Goal: Information Seeking & Learning: Learn about a topic

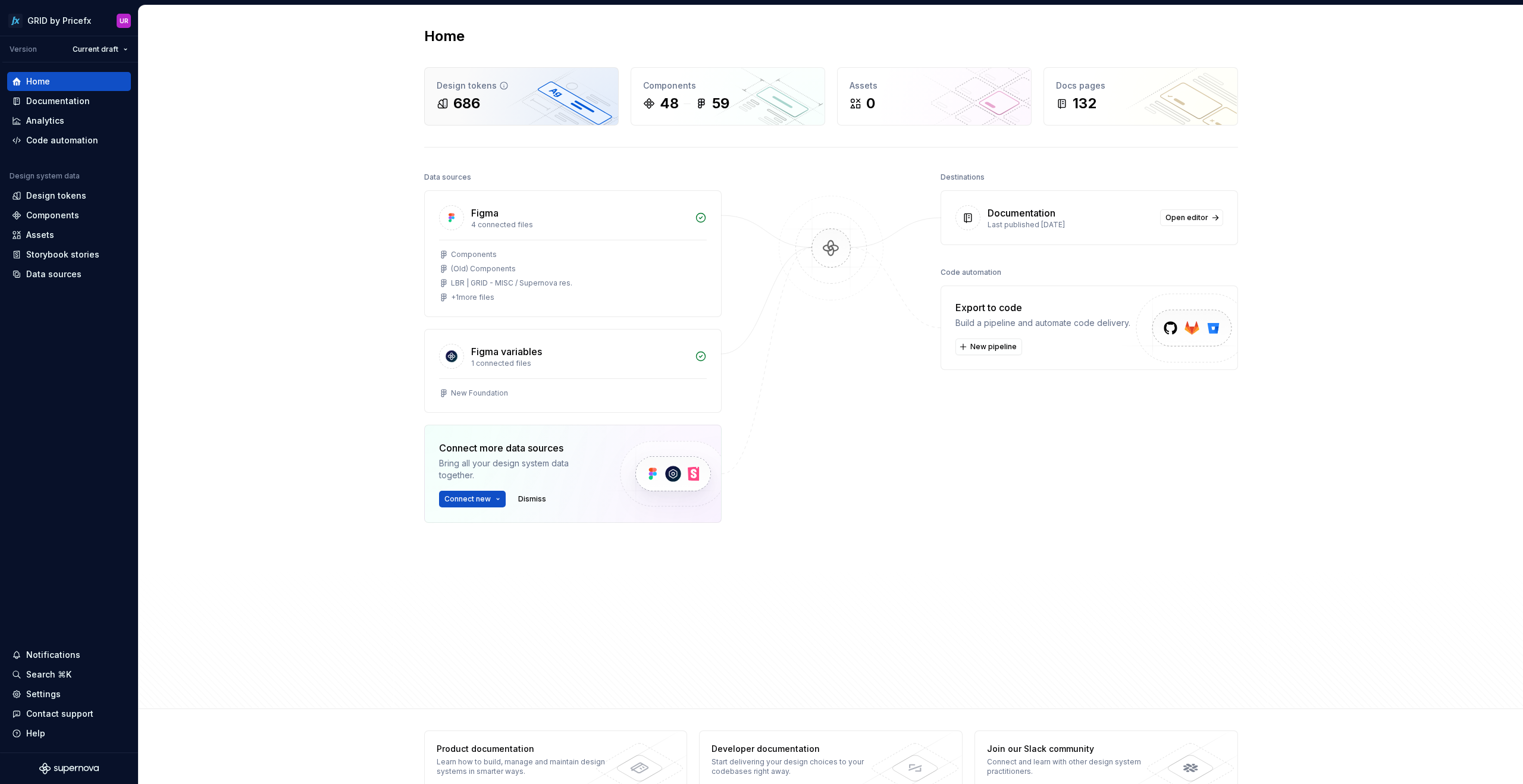
click at [473, 95] on div "686" at bounding box center [466, 103] width 27 height 19
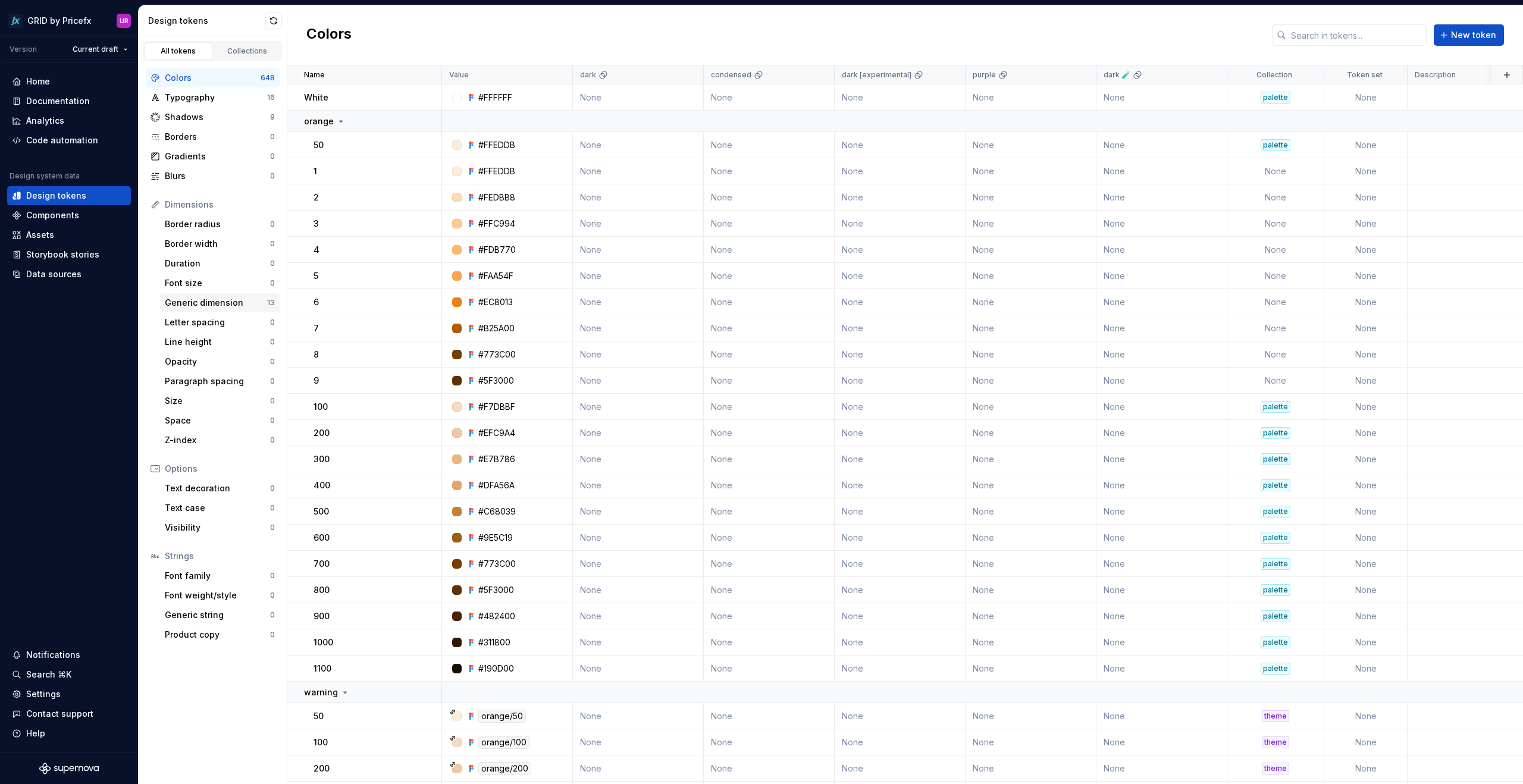
click at [208, 306] on div "Generic dimension" at bounding box center [215, 303] width 102 height 12
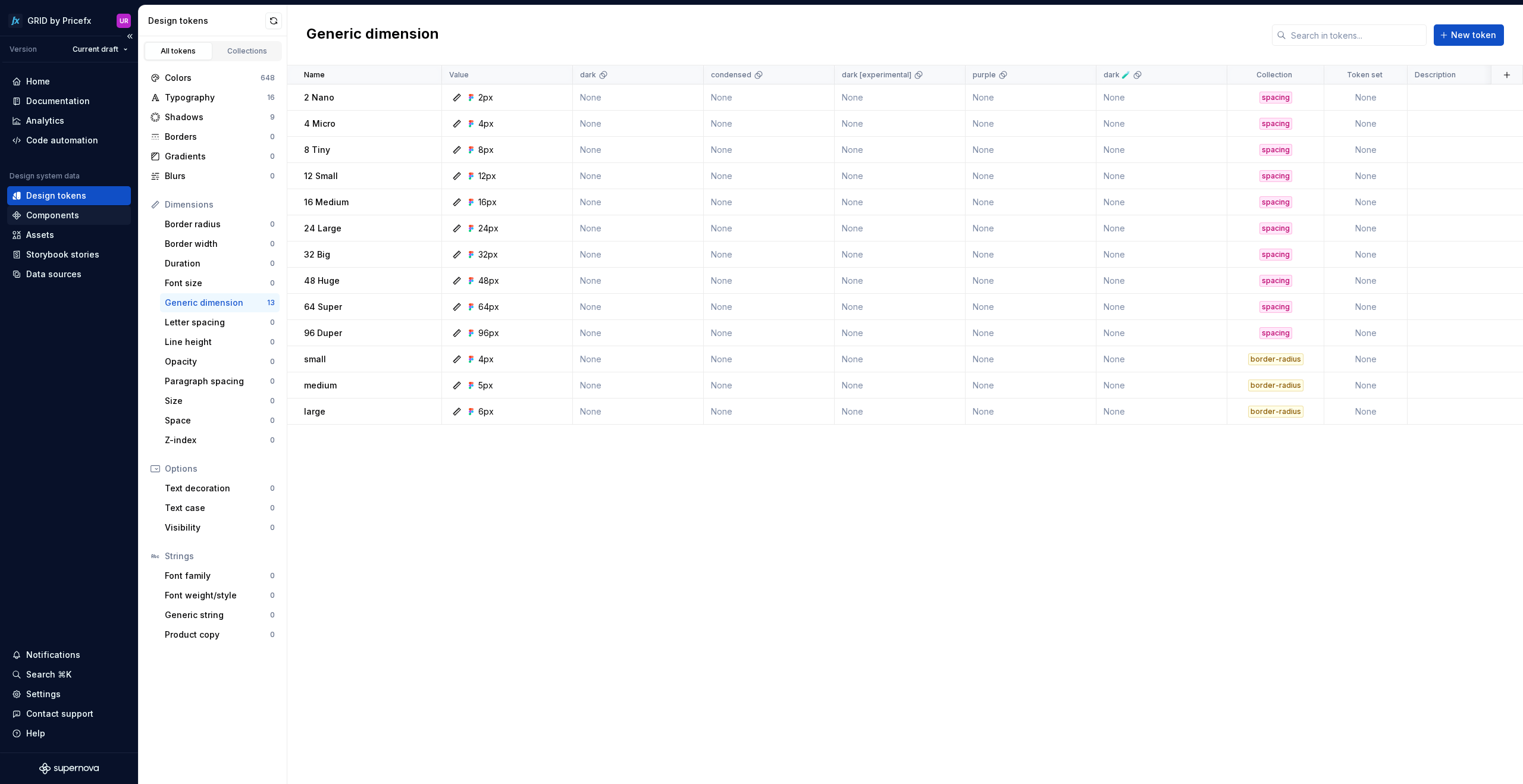
click at [56, 215] on div "Components" at bounding box center [53, 215] width 53 height 12
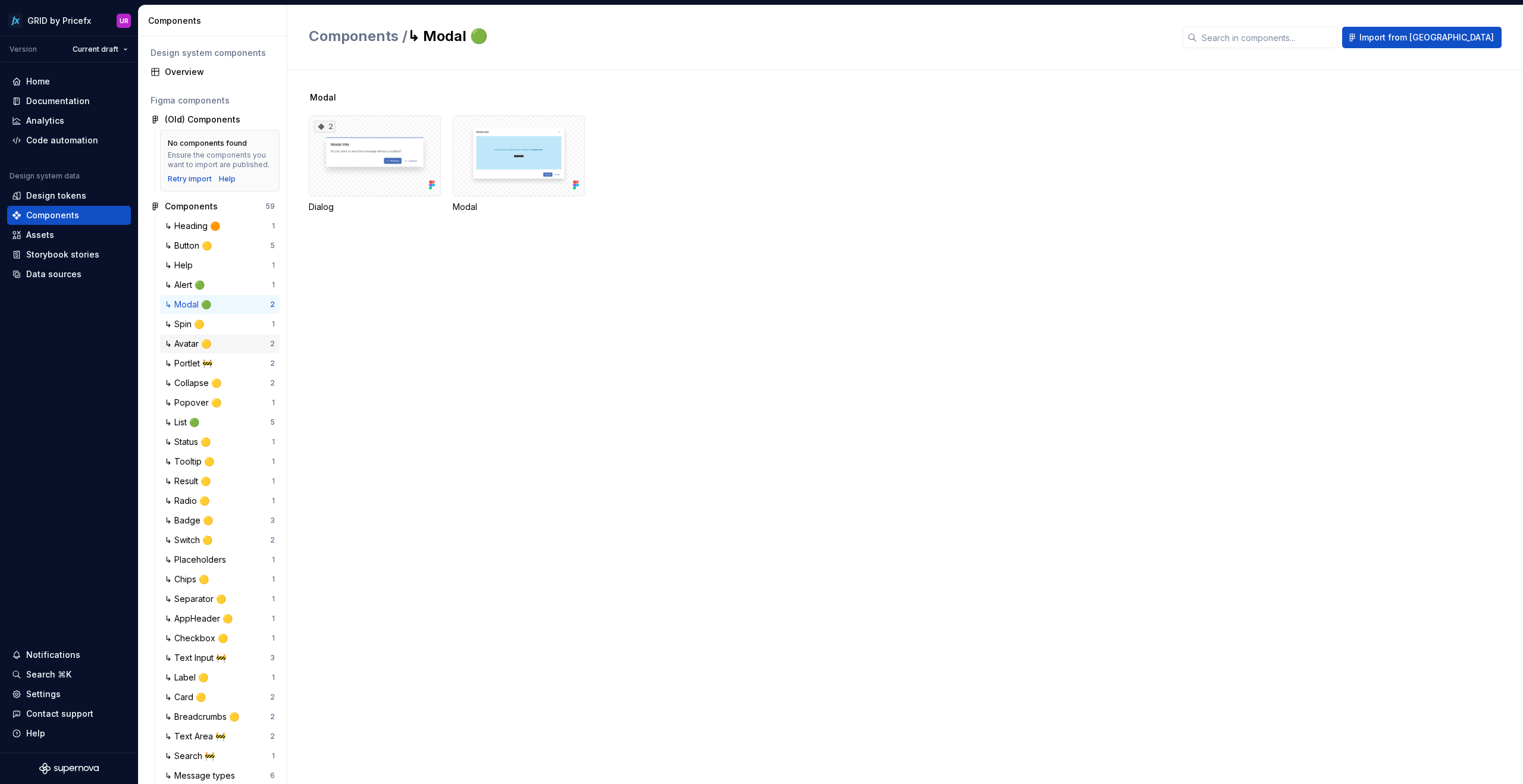
click at [184, 350] on div "↳ Avatar 🟡" at bounding box center [190, 343] width 51 height 12
click at [40, 92] on div "Documentation" at bounding box center [69, 101] width 124 height 19
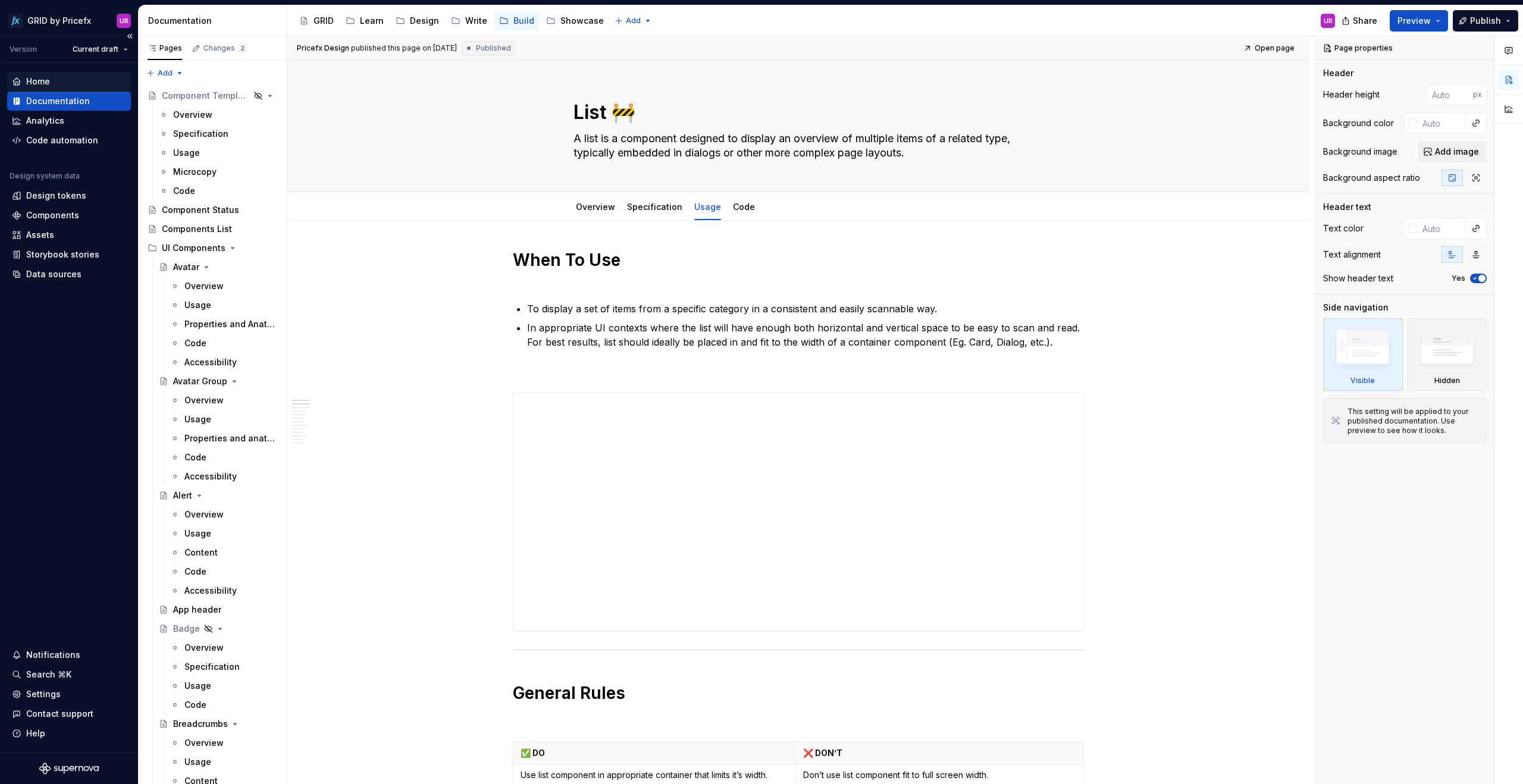
click at [46, 80] on div "Home" at bounding box center [38, 81] width 24 height 12
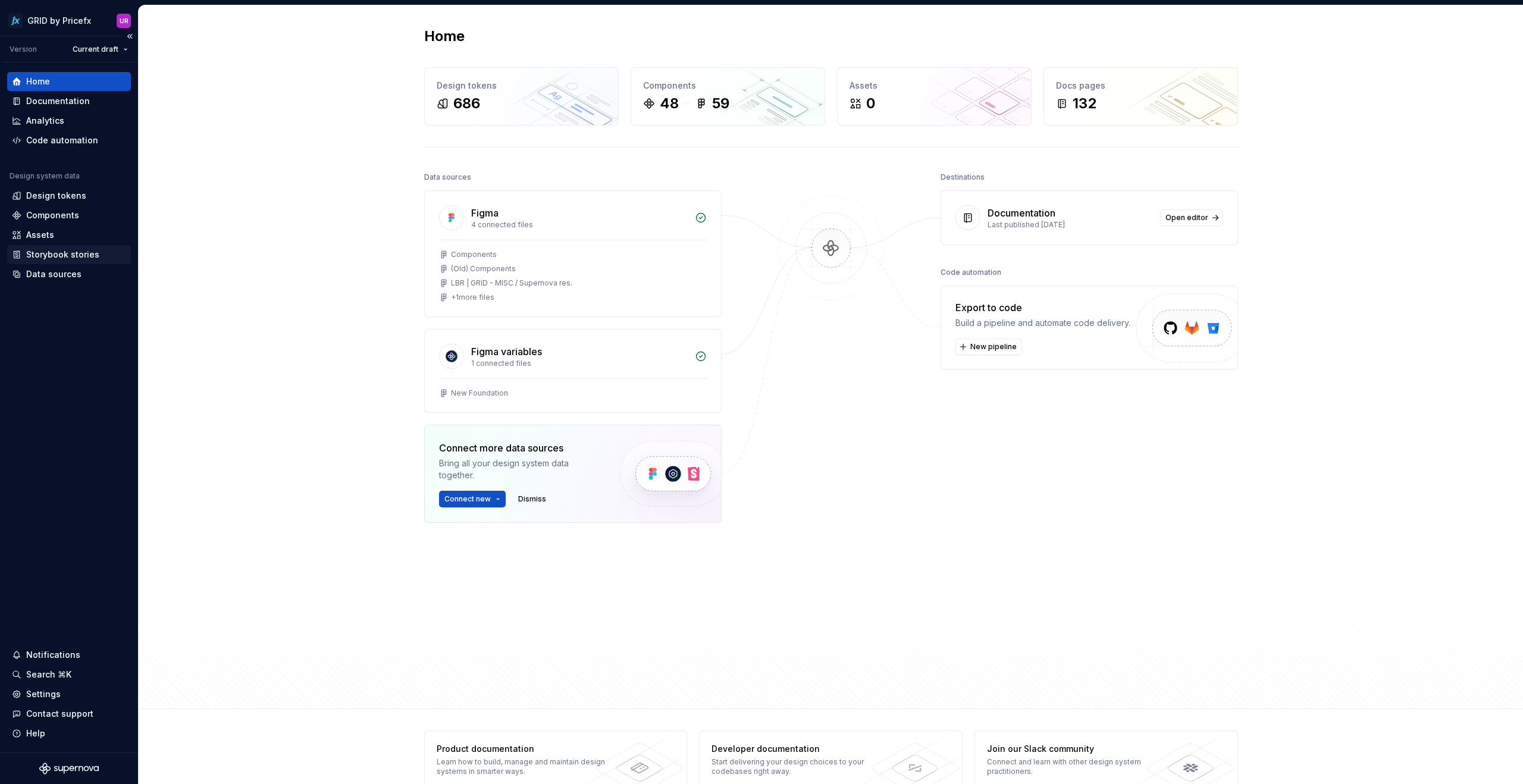
click at [70, 257] on div "Storybook stories" at bounding box center [63, 254] width 73 height 12
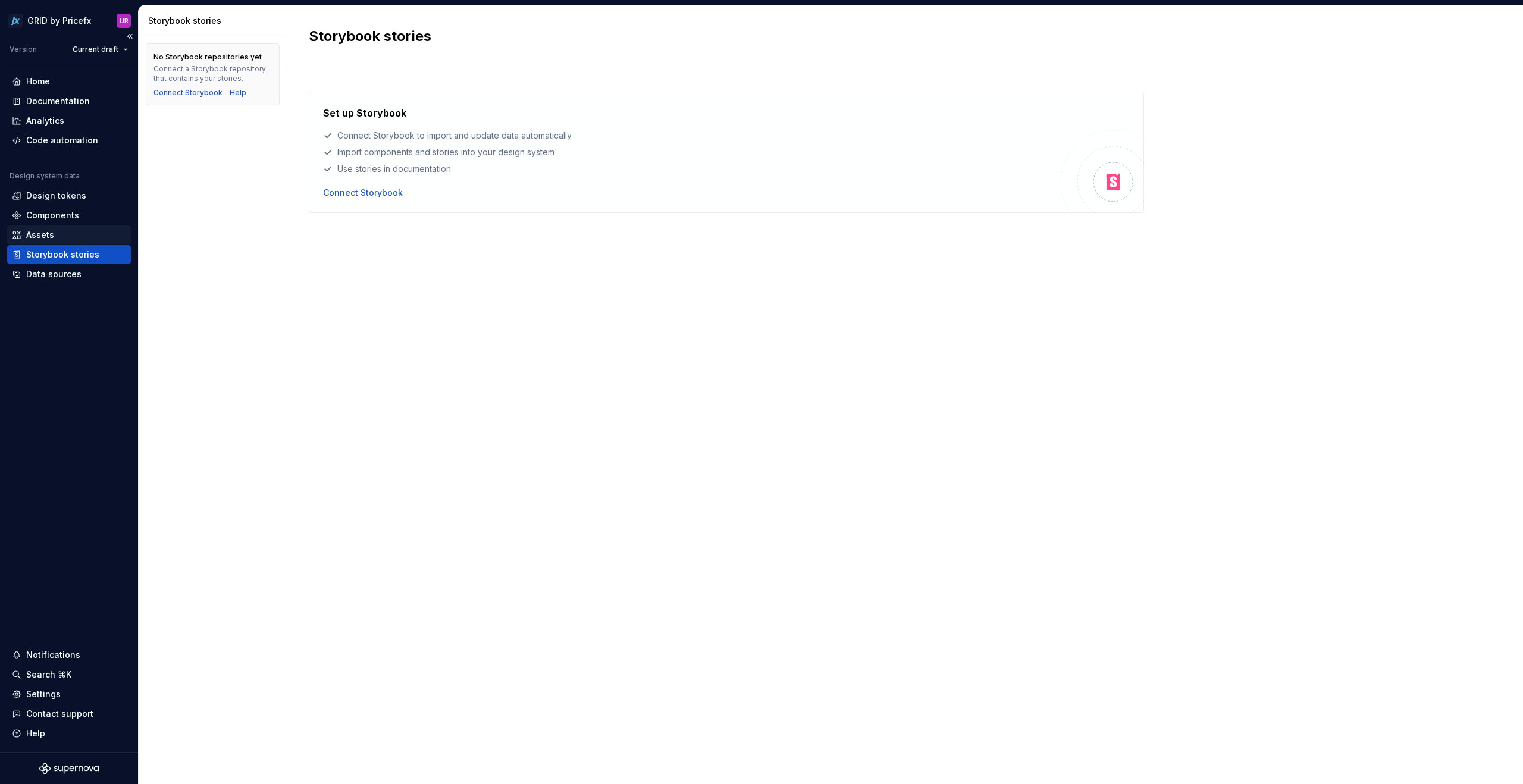
click at [48, 243] on div "Assets" at bounding box center [69, 235] width 124 height 19
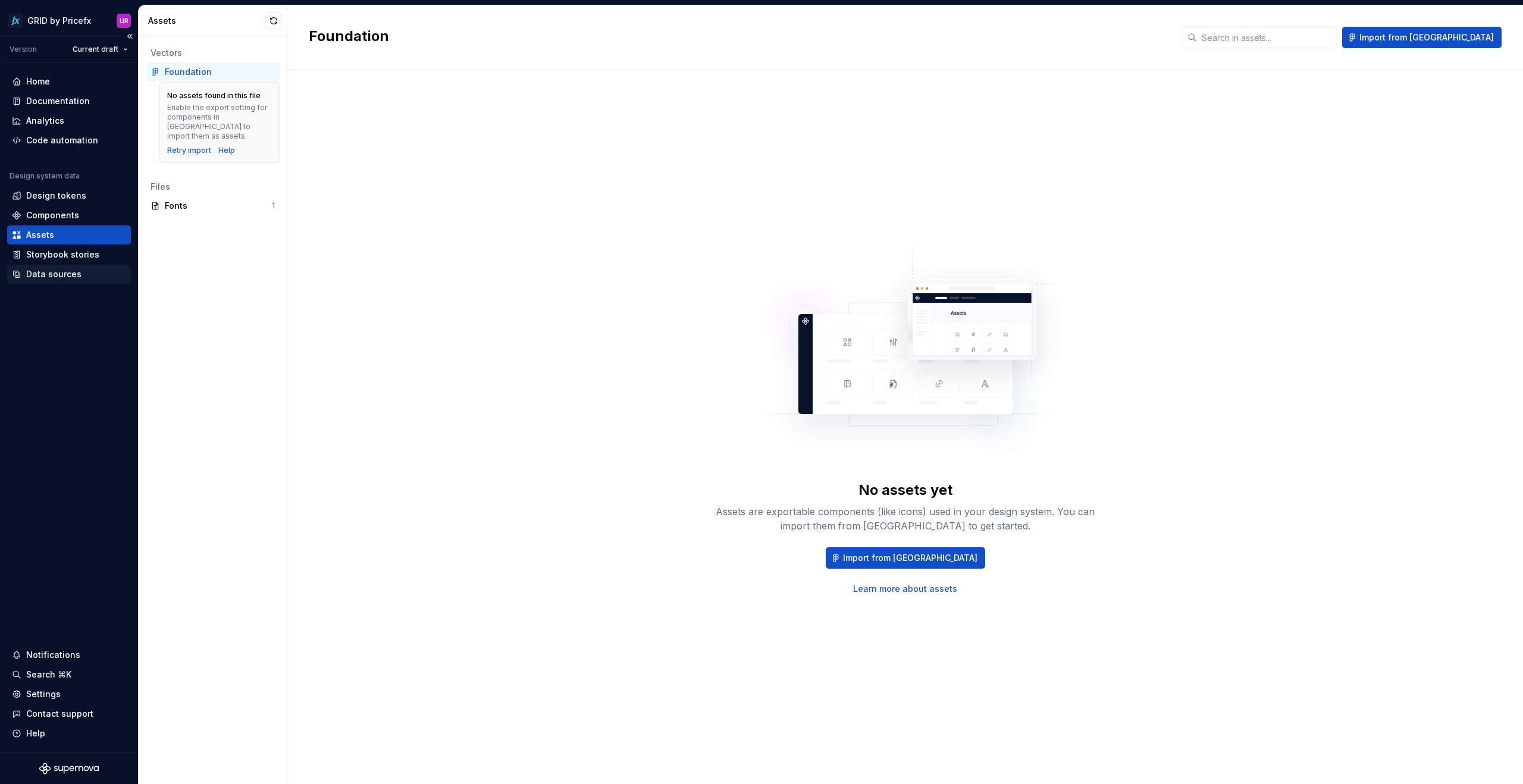
click at [49, 274] on div "Data sources" at bounding box center [53, 274] width 55 height 12
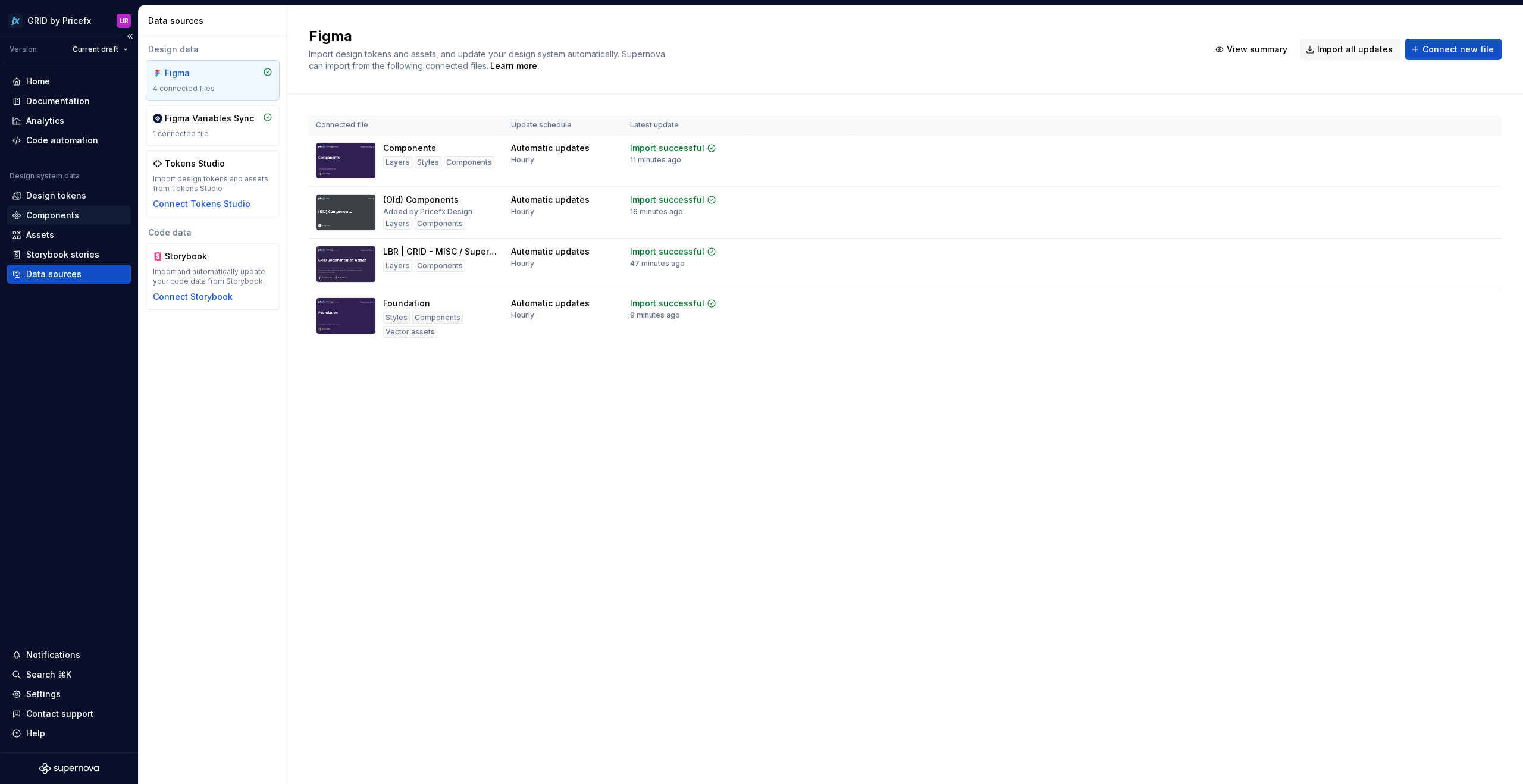
click at [45, 215] on div "Components" at bounding box center [53, 215] width 53 height 12
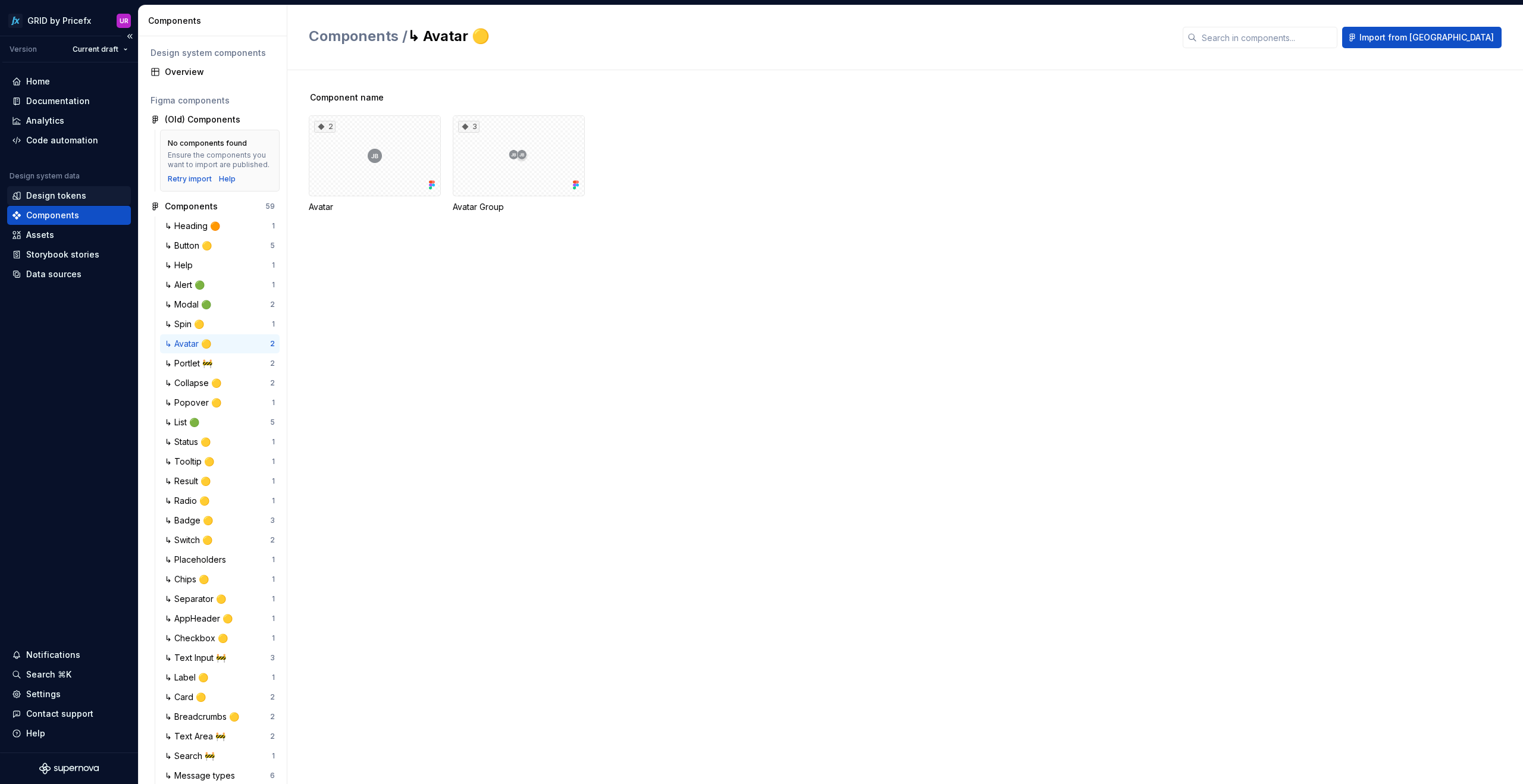
click at [47, 194] on div "Design tokens" at bounding box center [56, 196] width 60 height 12
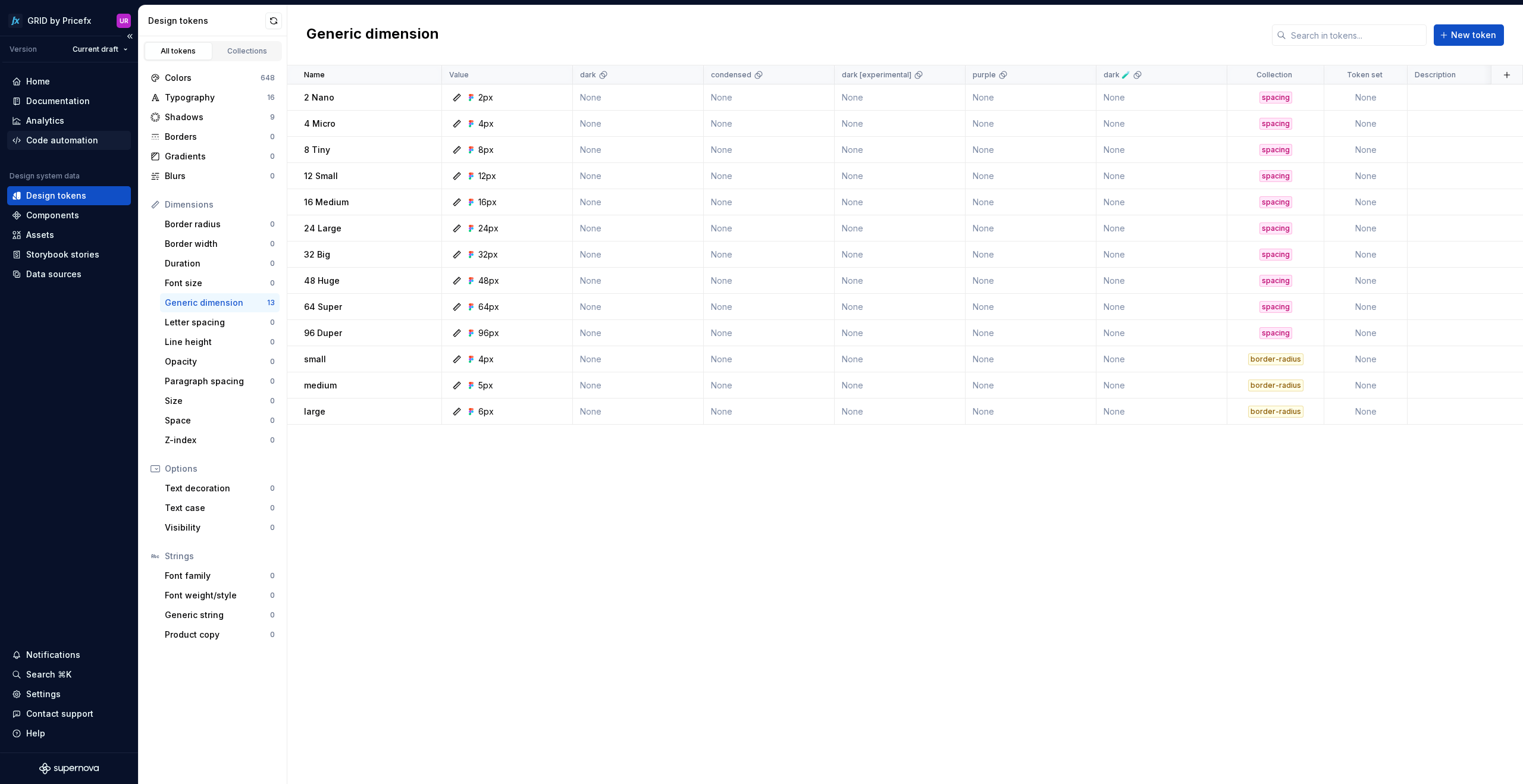
click at [51, 143] on div "Code automation" at bounding box center [62, 140] width 72 height 12
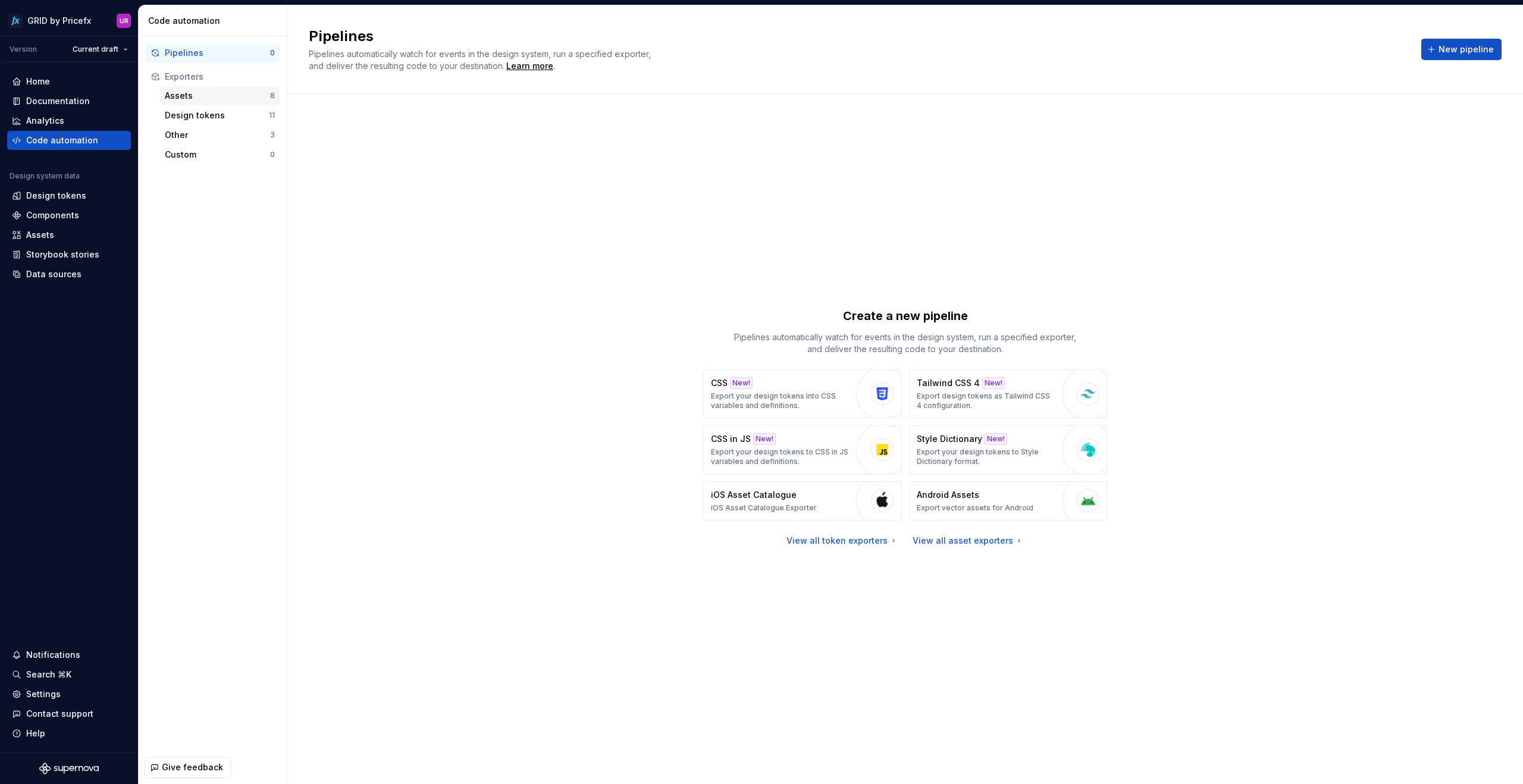
click at [185, 97] on div "Assets" at bounding box center [217, 95] width 105 height 12
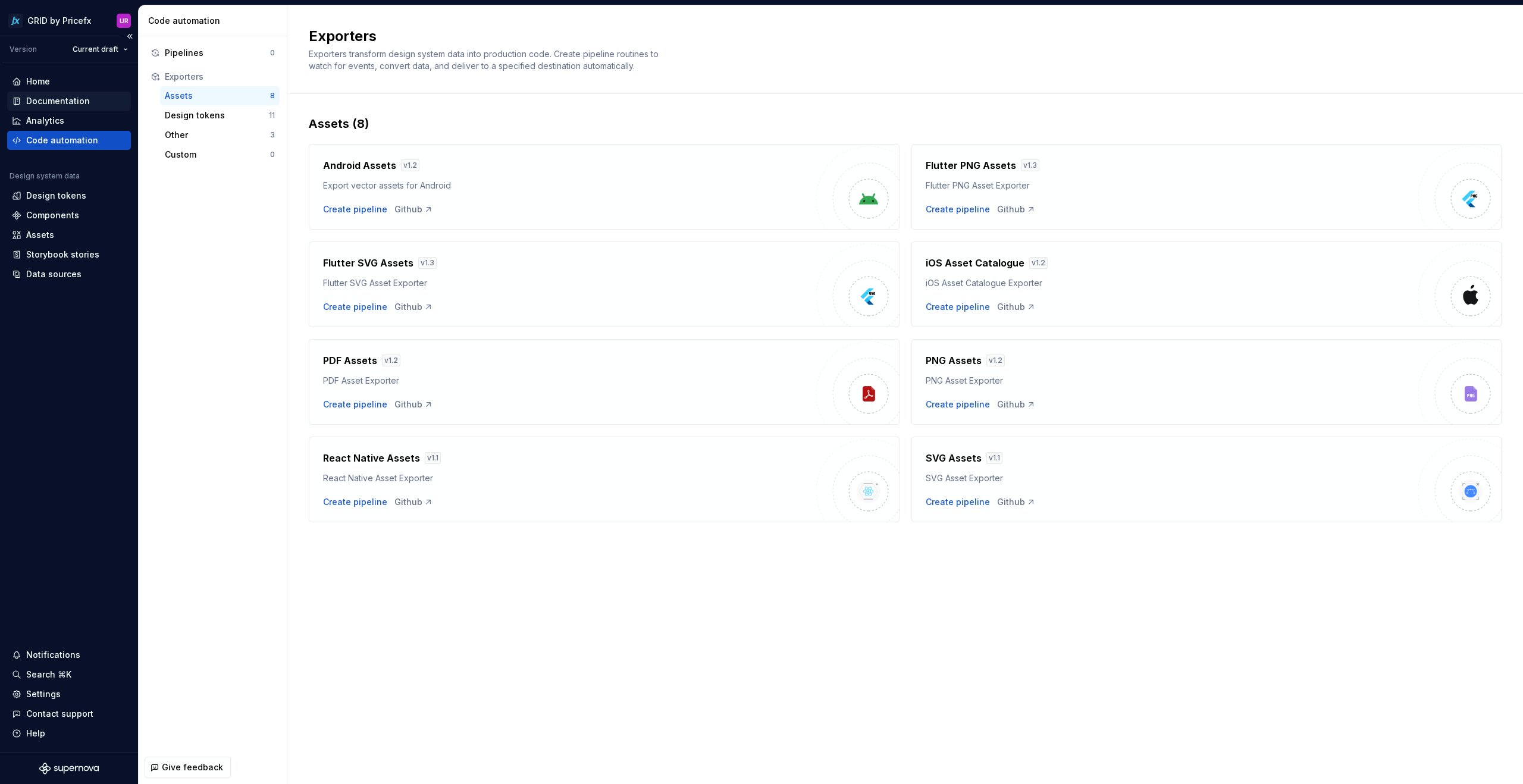
click at [38, 101] on div "Documentation" at bounding box center [58, 101] width 64 height 12
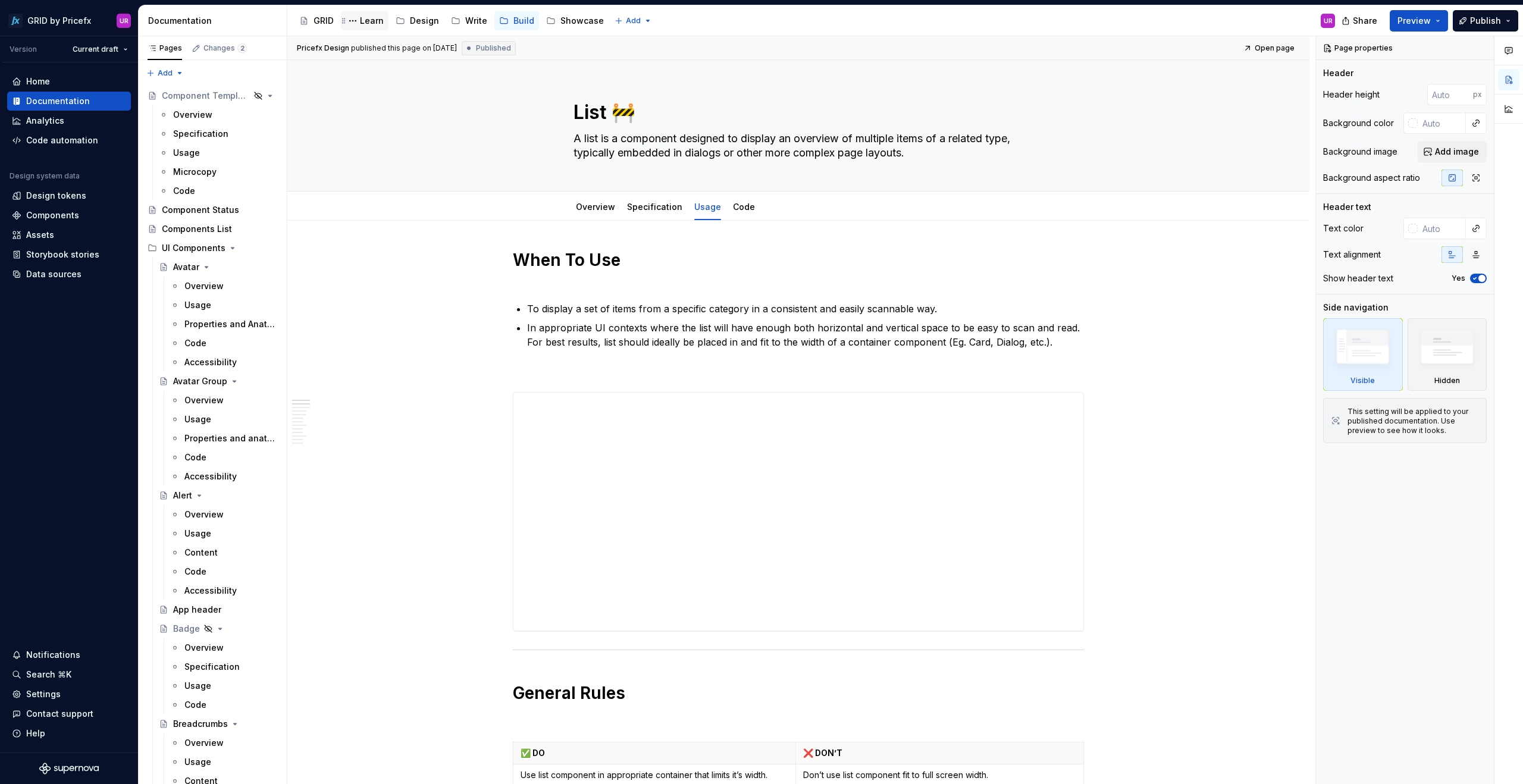
click at [375, 22] on div "Learn" at bounding box center [372, 20] width 24 height 12
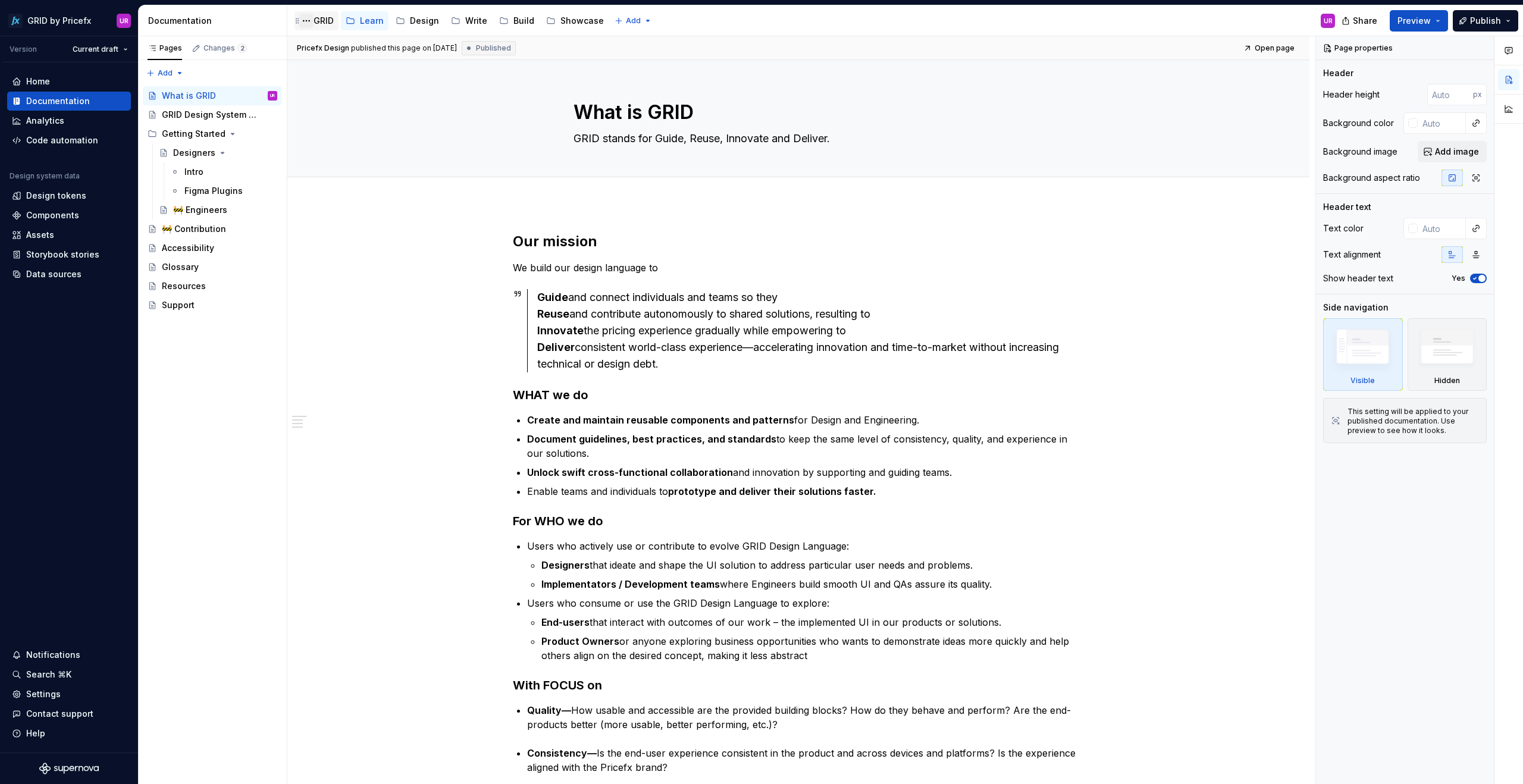
click at [311, 24] on button "Page tree" at bounding box center [306, 20] width 14 height 14
click at [320, 22] on html "GRID by Pricefx UR Version Current draft Home Documentation Analytics Code auto…" at bounding box center [761, 392] width 1523 height 784
click at [324, 22] on div "GRID" at bounding box center [324, 20] width 20 height 12
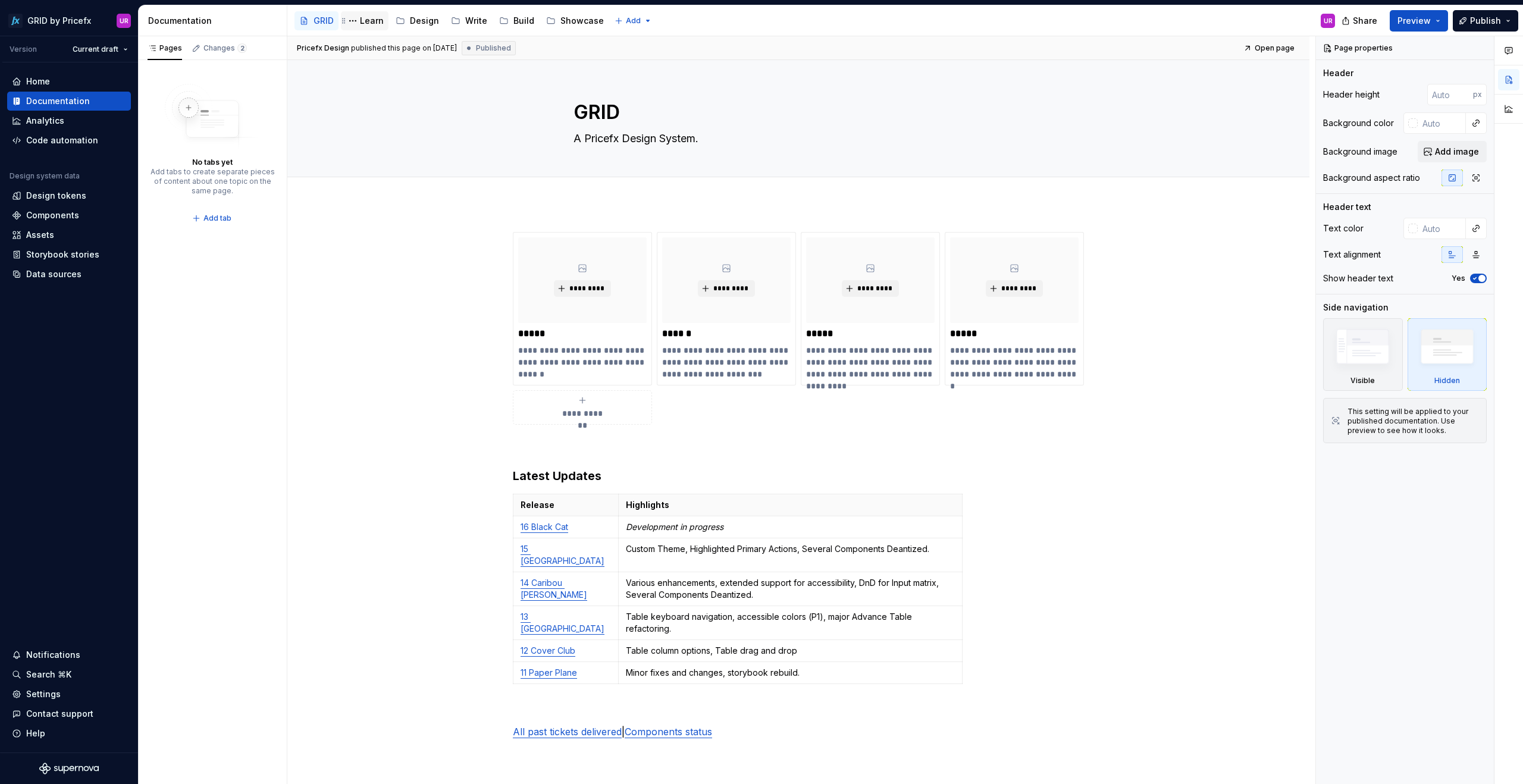
click at [371, 24] on div "Learn" at bounding box center [372, 20] width 24 height 12
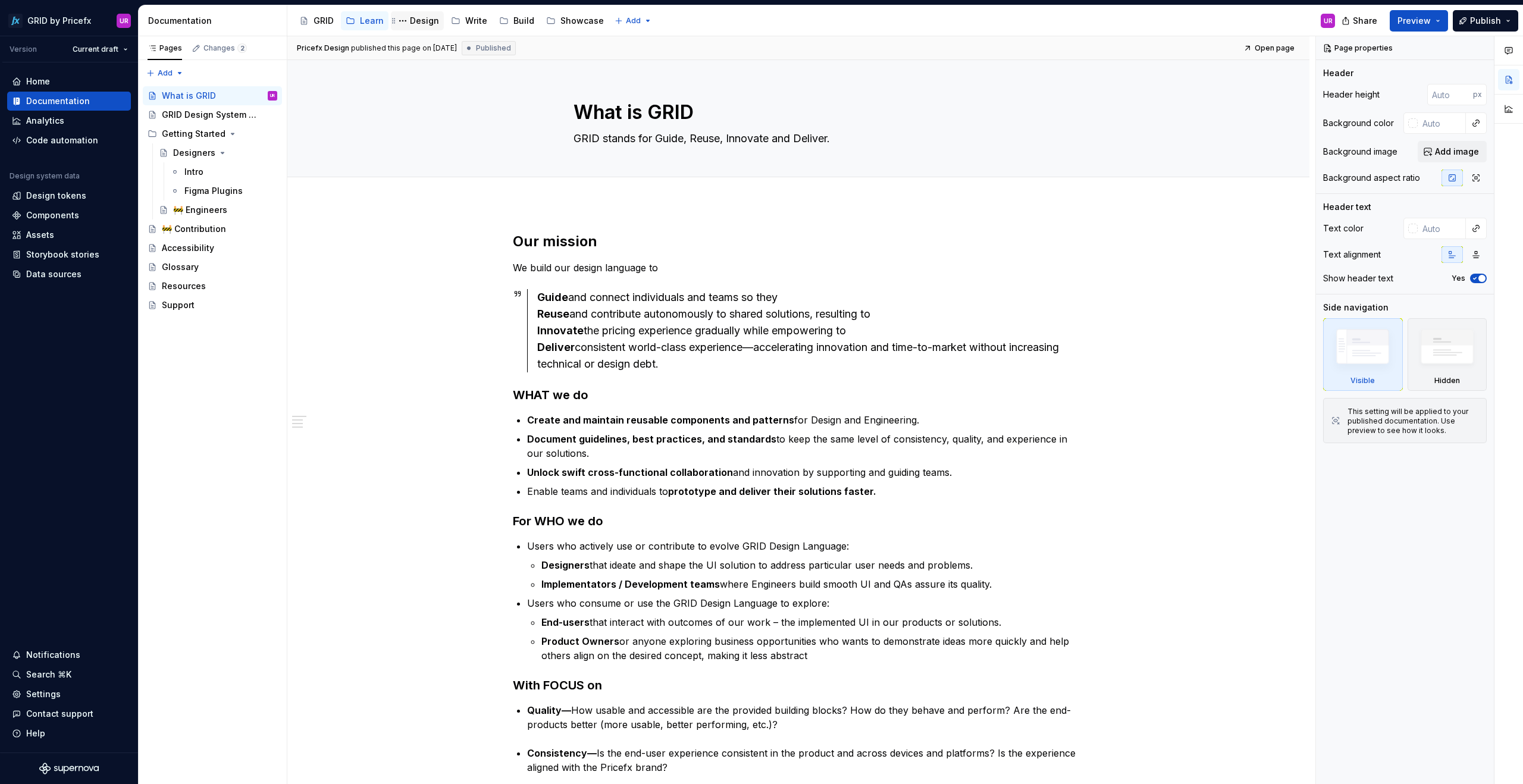
click at [418, 24] on div "Design" at bounding box center [424, 20] width 29 height 12
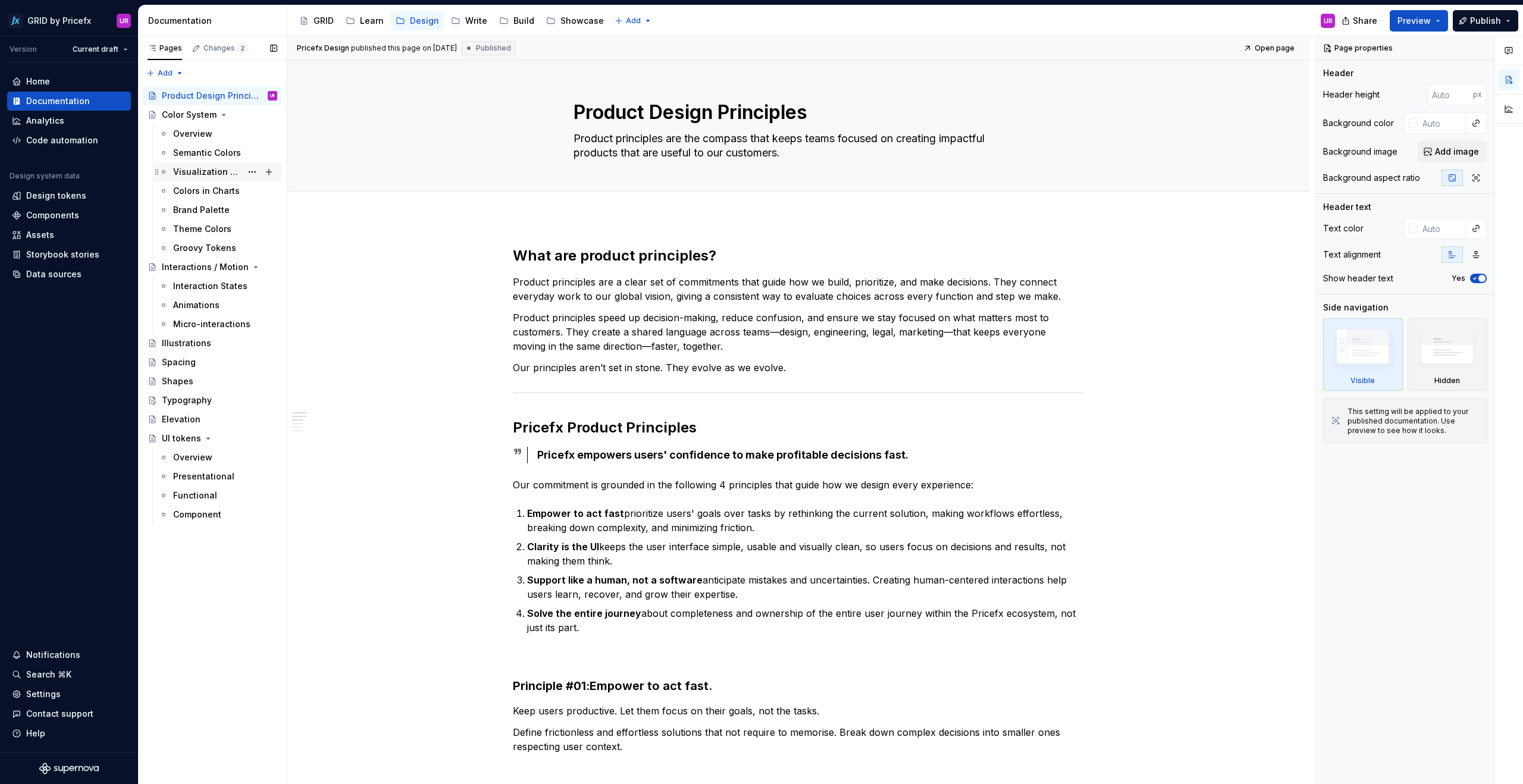
click at [199, 176] on div "Visualization Colors" at bounding box center [207, 171] width 69 height 12
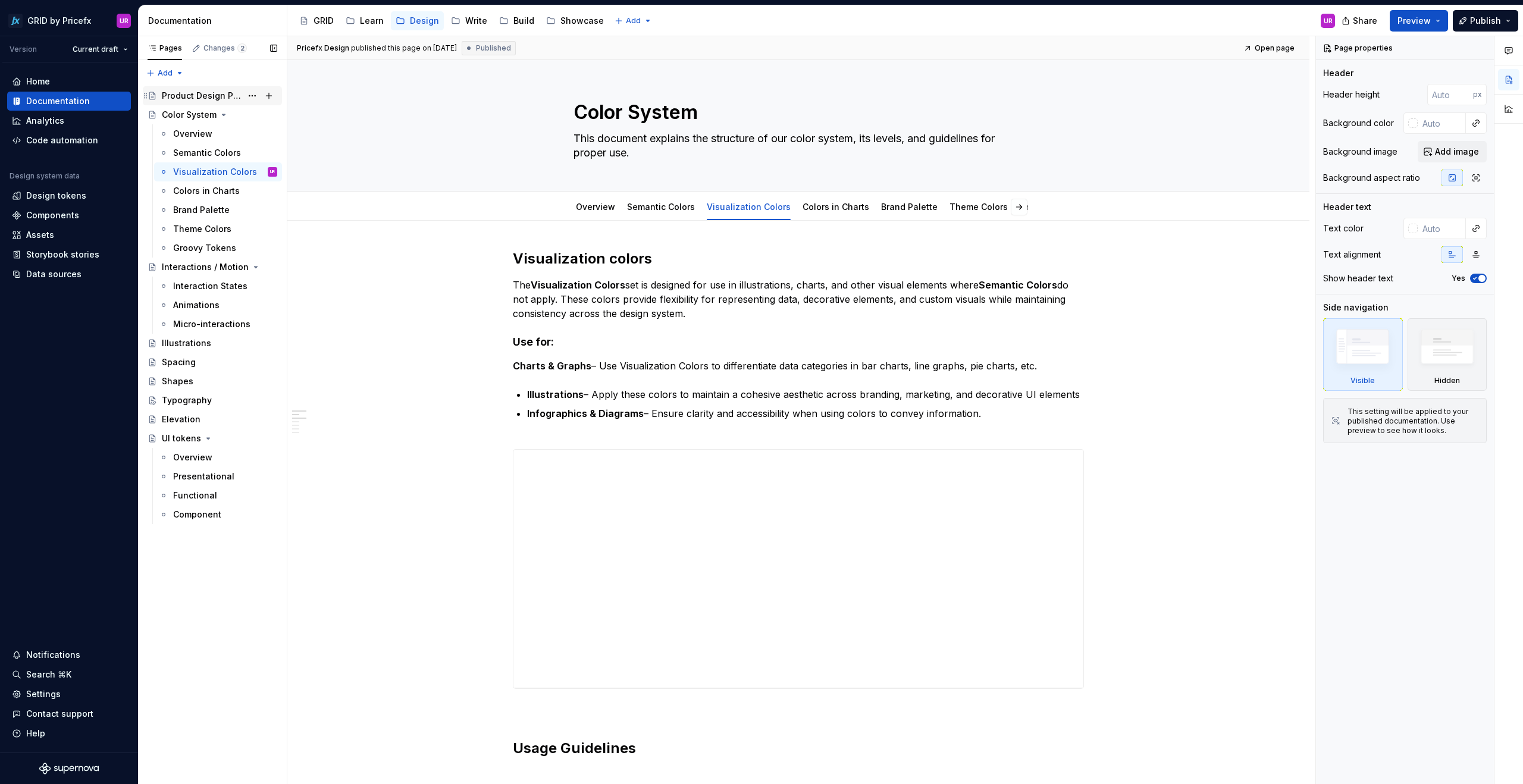
click at [196, 98] on div "Product Design Principles" at bounding box center [201, 95] width 80 height 12
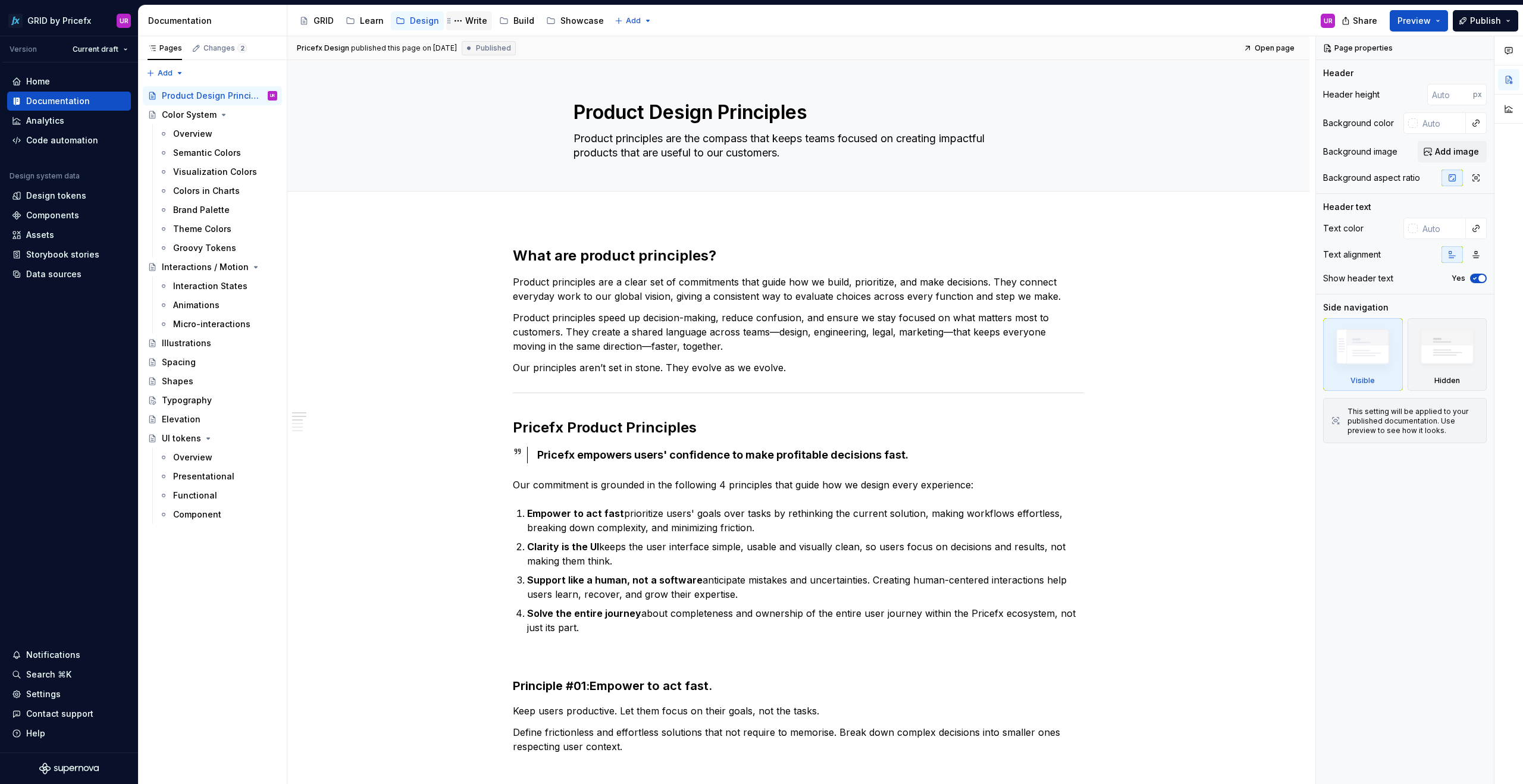
click at [469, 24] on div "Write" at bounding box center [477, 20] width 22 height 12
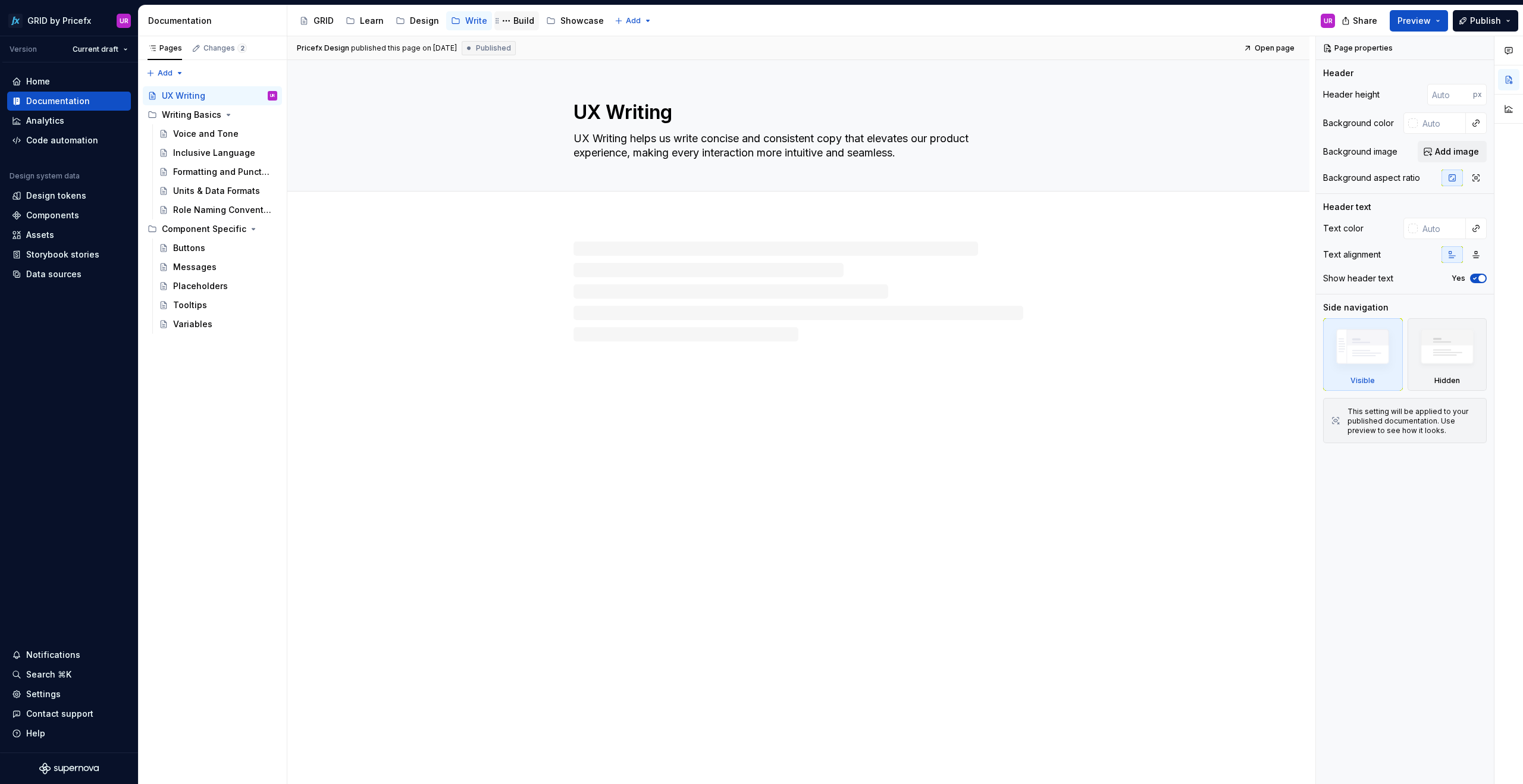
click at [520, 20] on div "Build" at bounding box center [524, 20] width 21 height 12
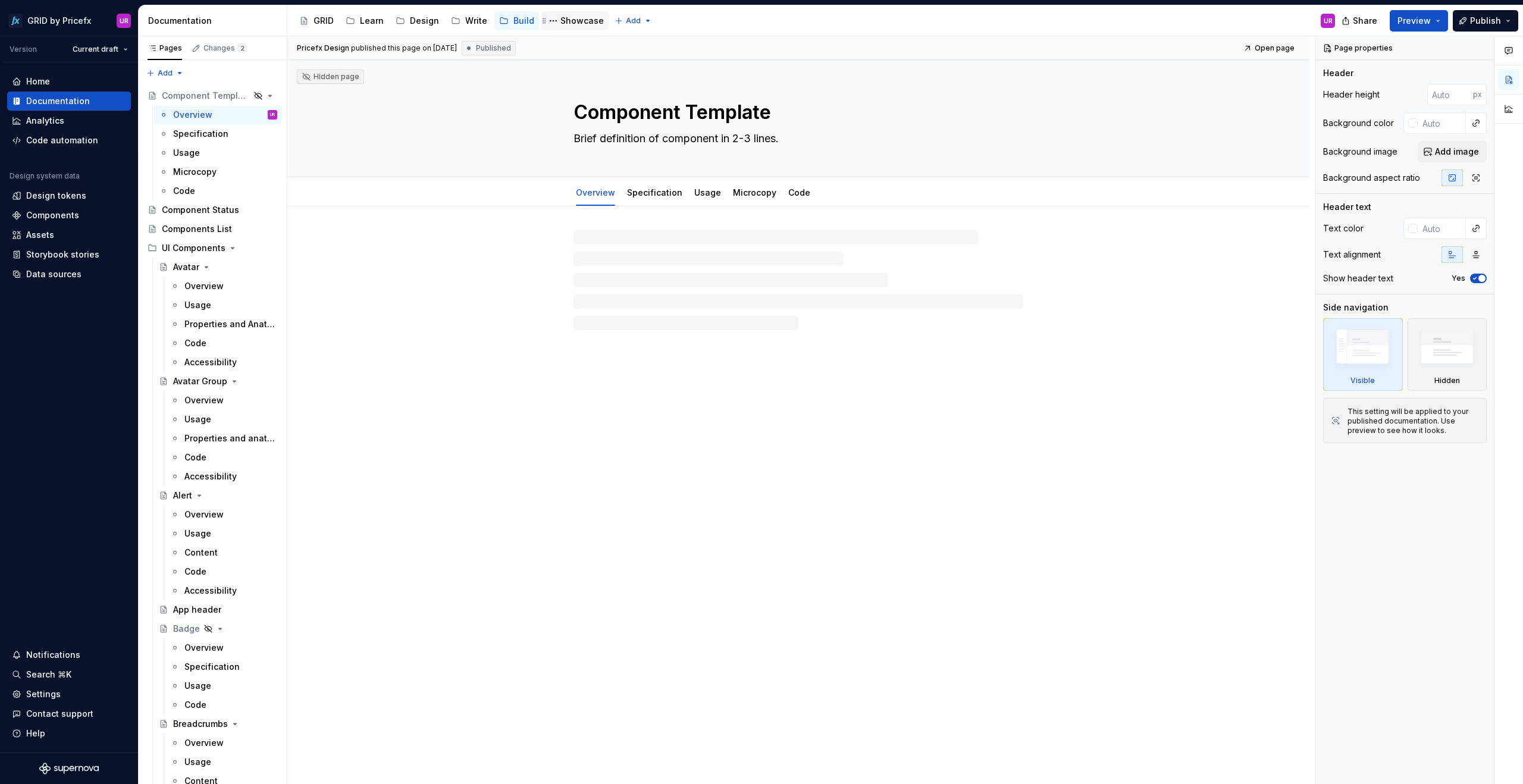
click at [561, 23] on div "Showcase" at bounding box center [582, 20] width 43 height 12
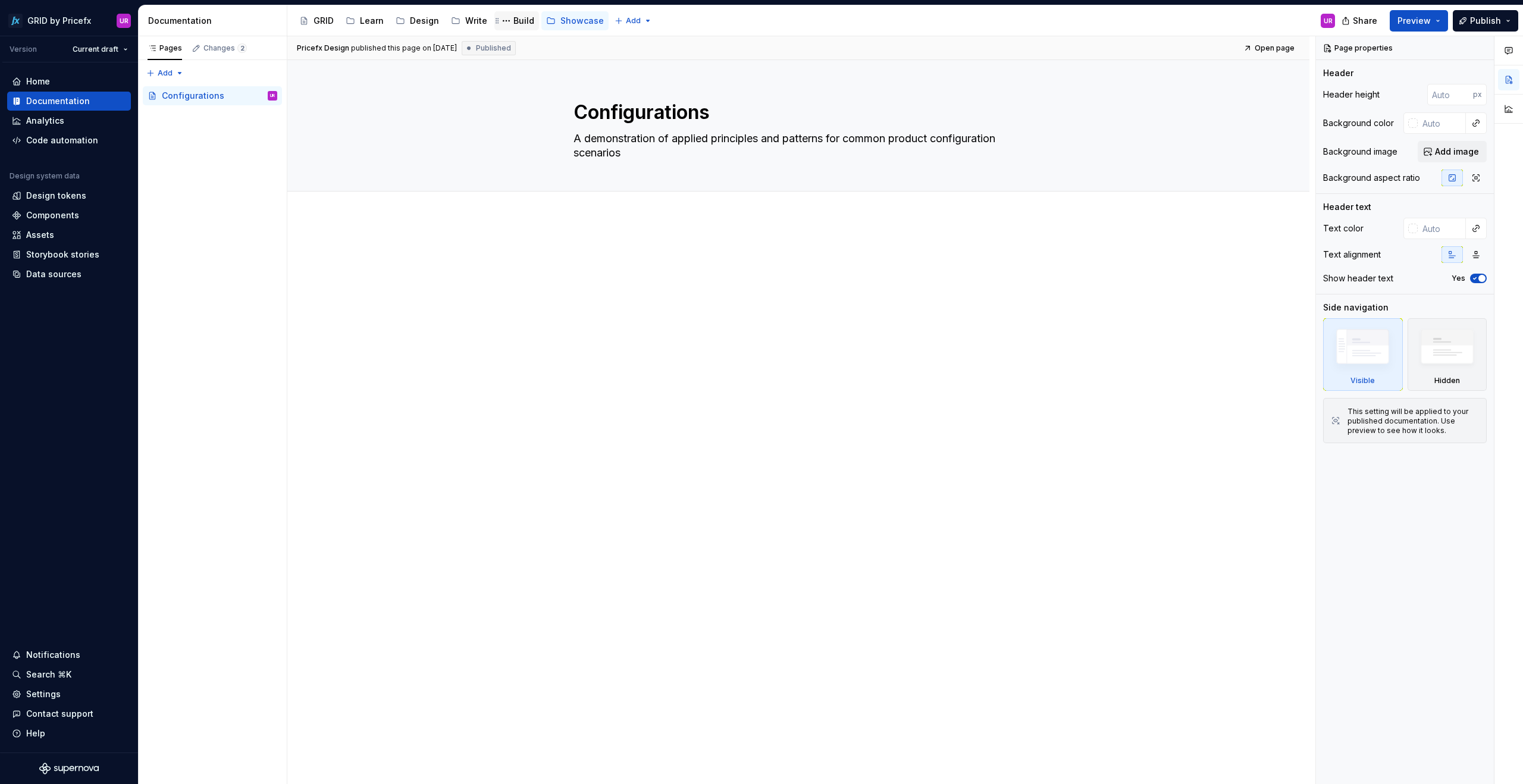
click at [517, 22] on div "Build" at bounding box center [524, 20] width 21 height 12
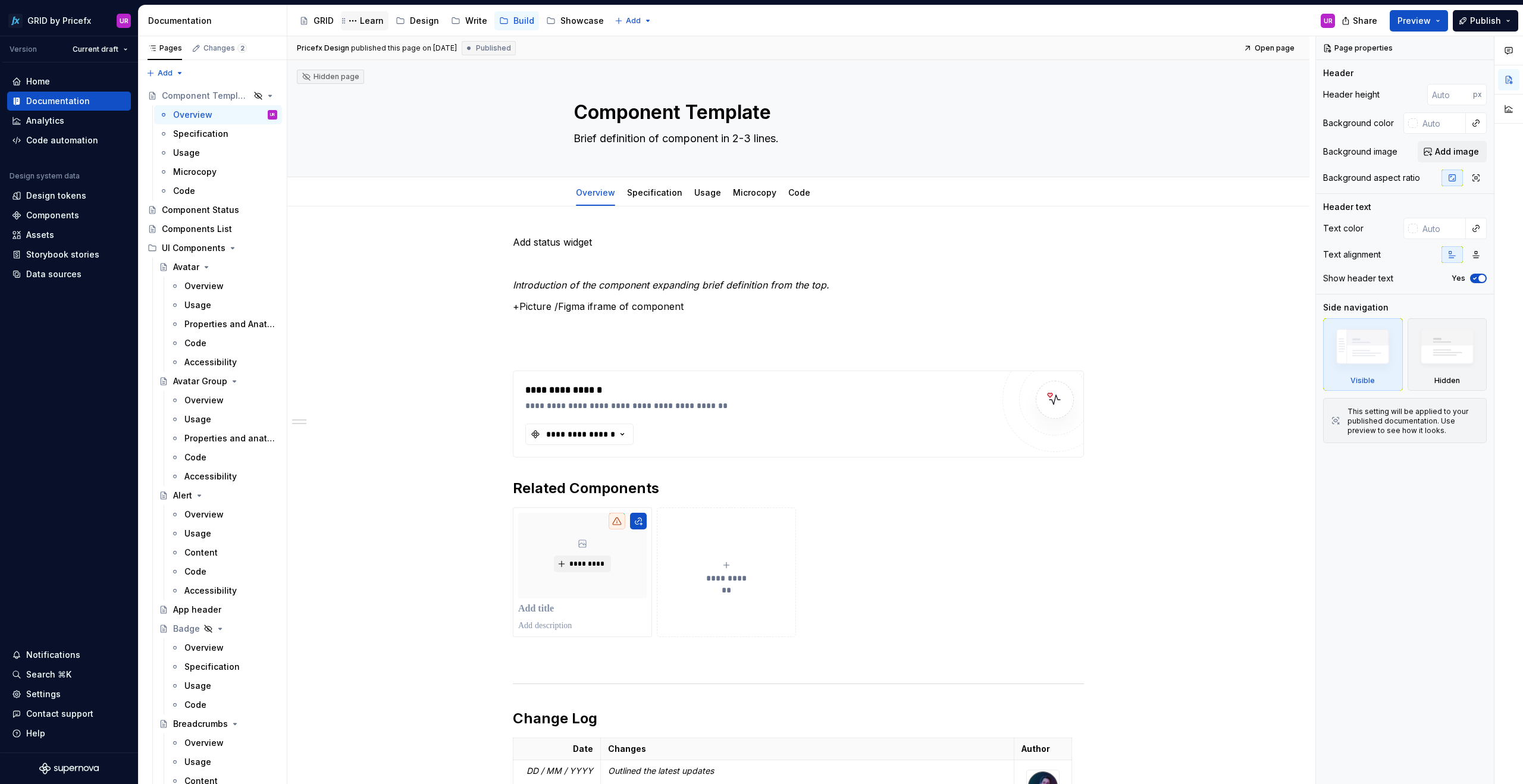
click at [367, 20] on div "Learn" at bounding box center [372, 20] width 24 height 12
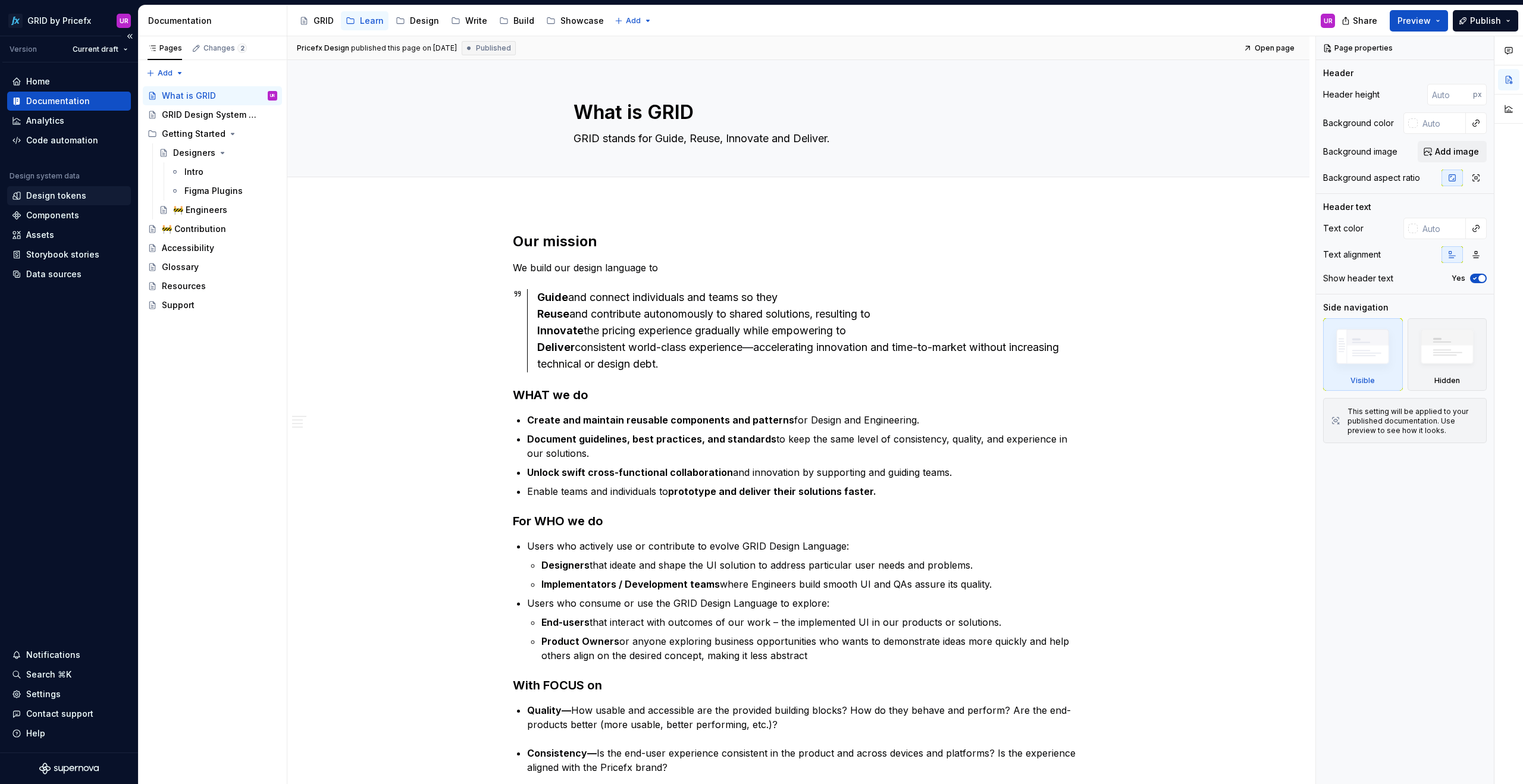
click at [61, 194] on div "Design tokens" at bounding box center [56, 196] width 60 height 12
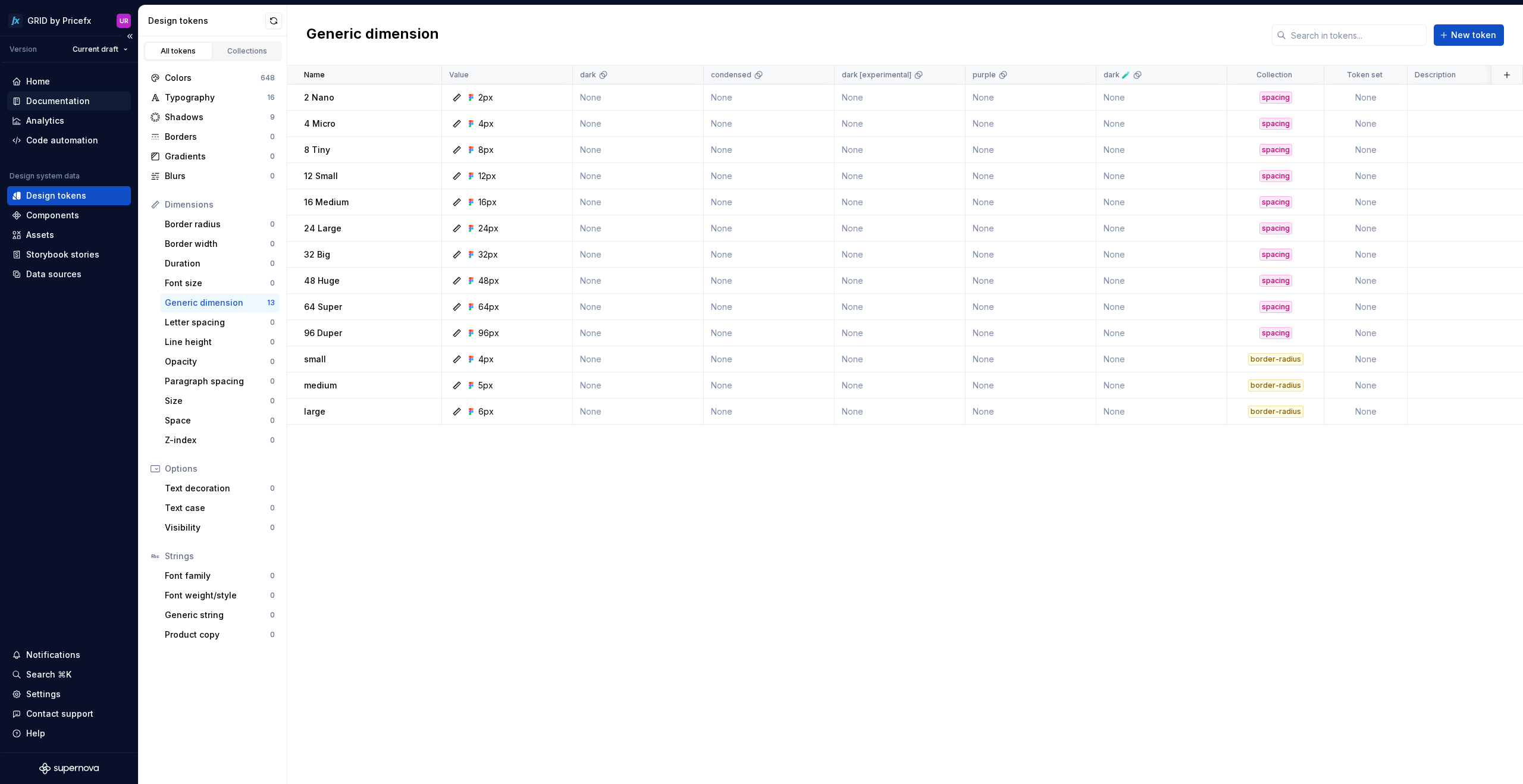
click at [56, 98] on div "Documentation" at bounding box center [58, 101] width 64 height 12
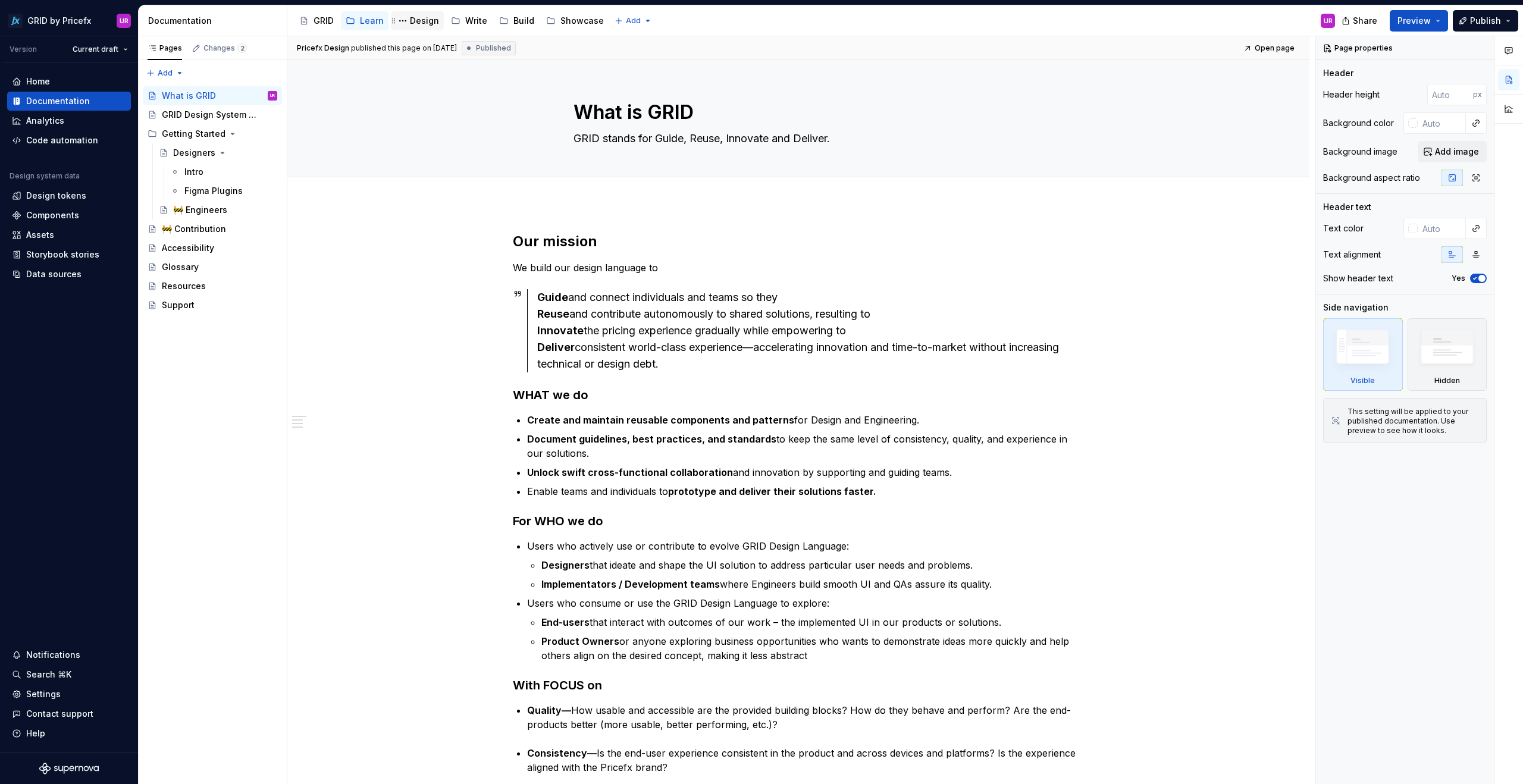
click at [426, 22] on div "Design" at bounding box center [424, 20] width 29 height 12
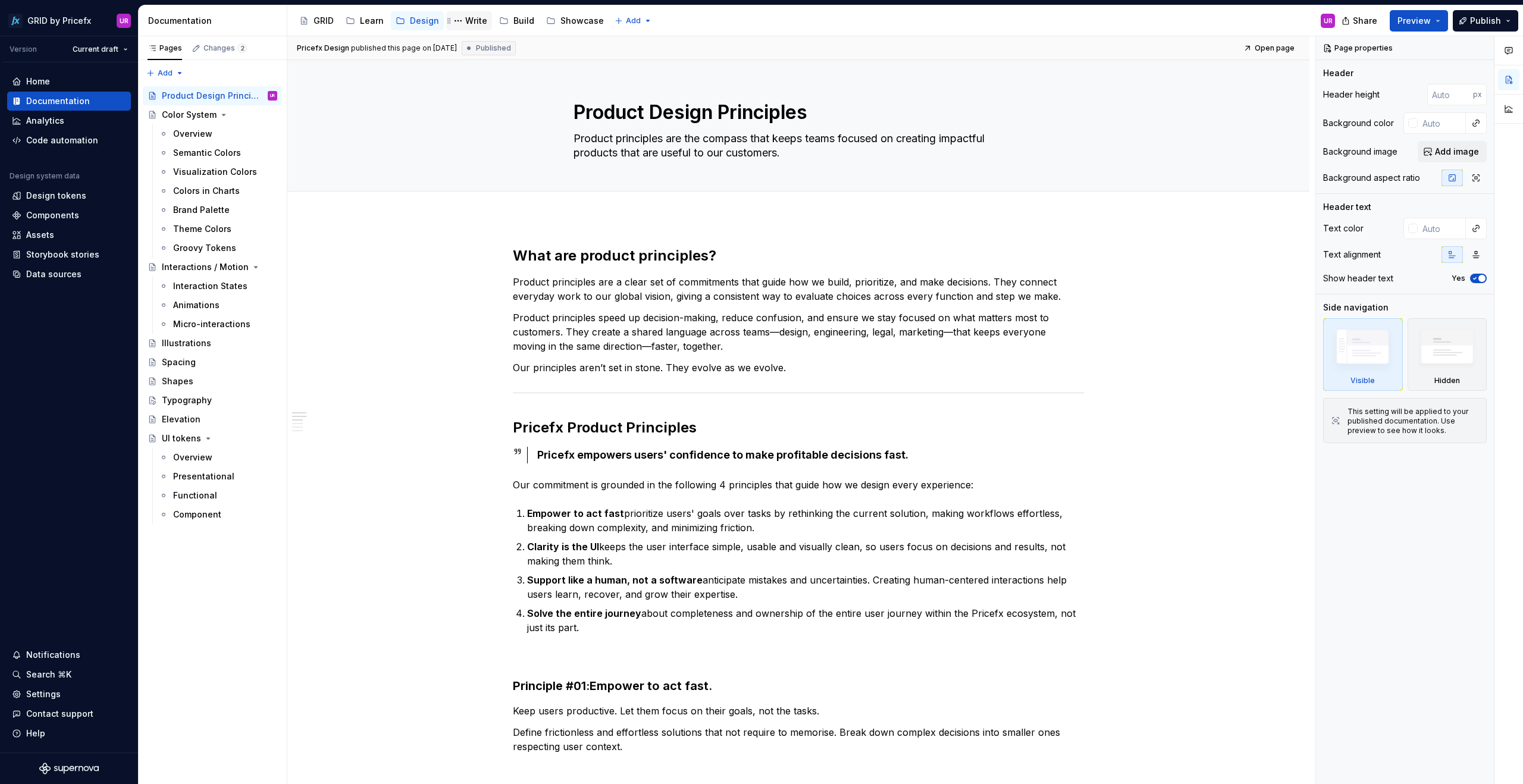
click at [467, 17] on div "Write" at bounding box center [477, 20] width 22 height 12
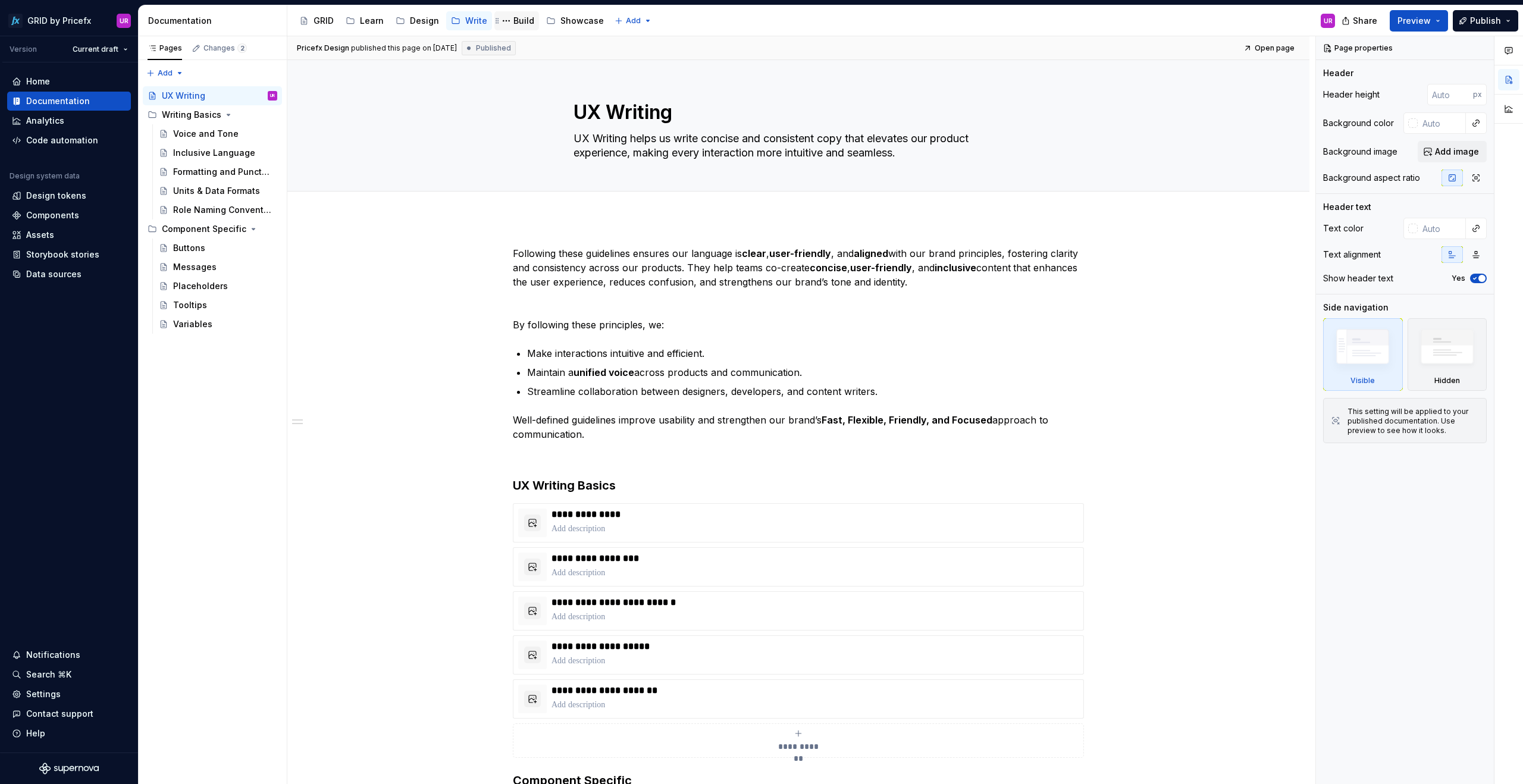
click at [518, 22] on div "Build" at bounding box center [524, 20] width 21 height 12
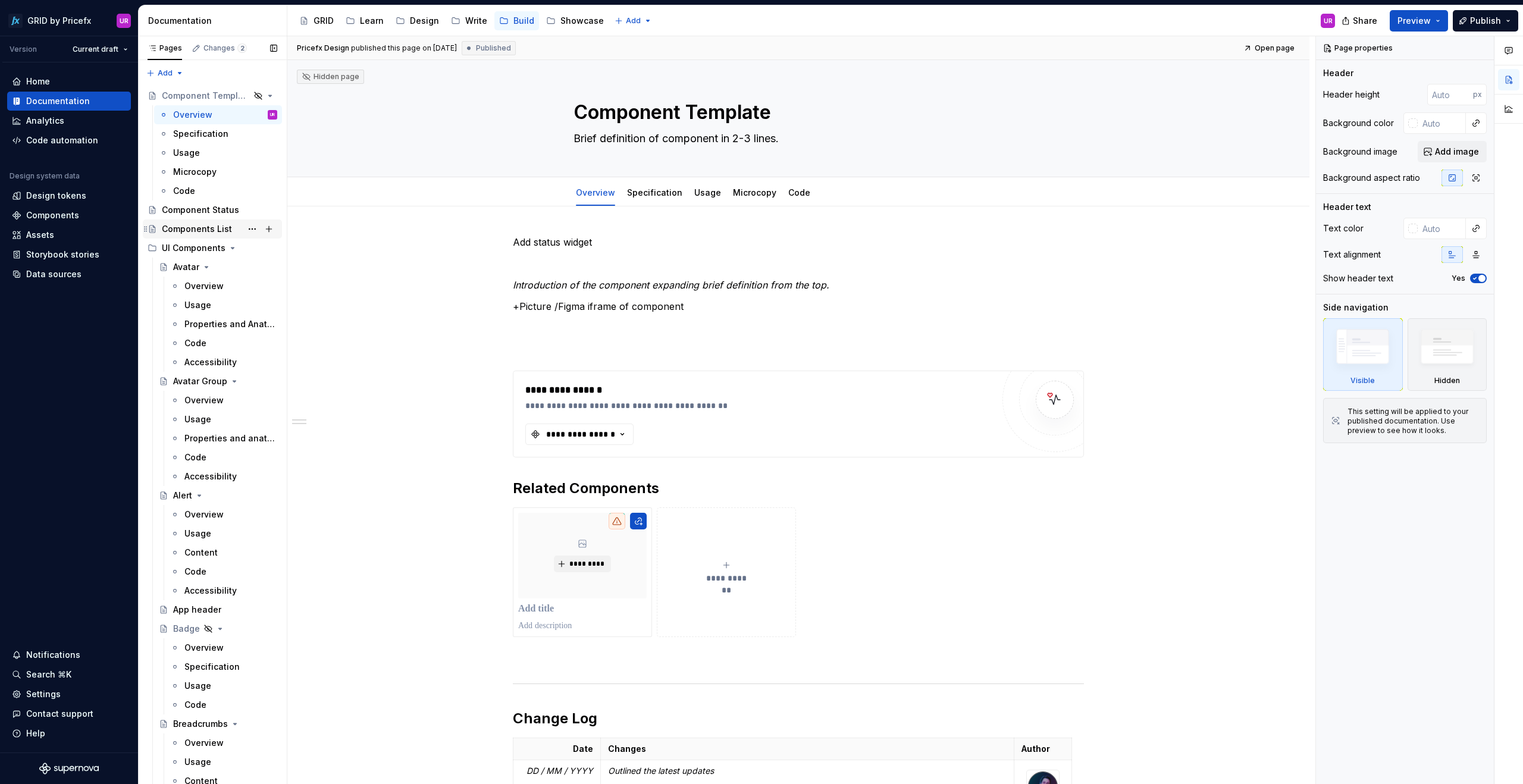
click at [185, 226] on div "Components List" at bounding box center [196, 228] width 70 height 12
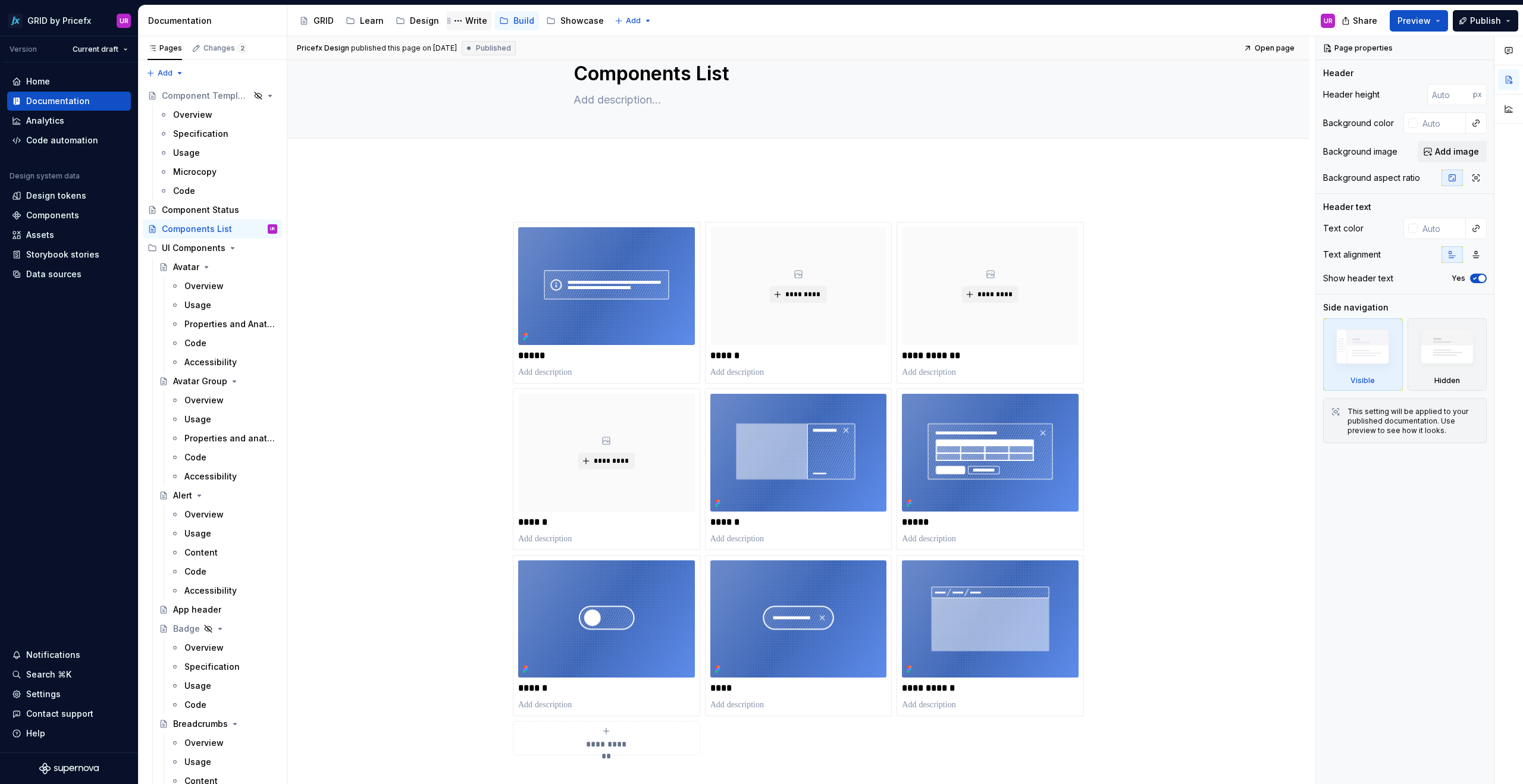
scroll to position [38, 0]
click at [369, 21] on div "Learn" at bounding box center [372, 20] width 24 height 12
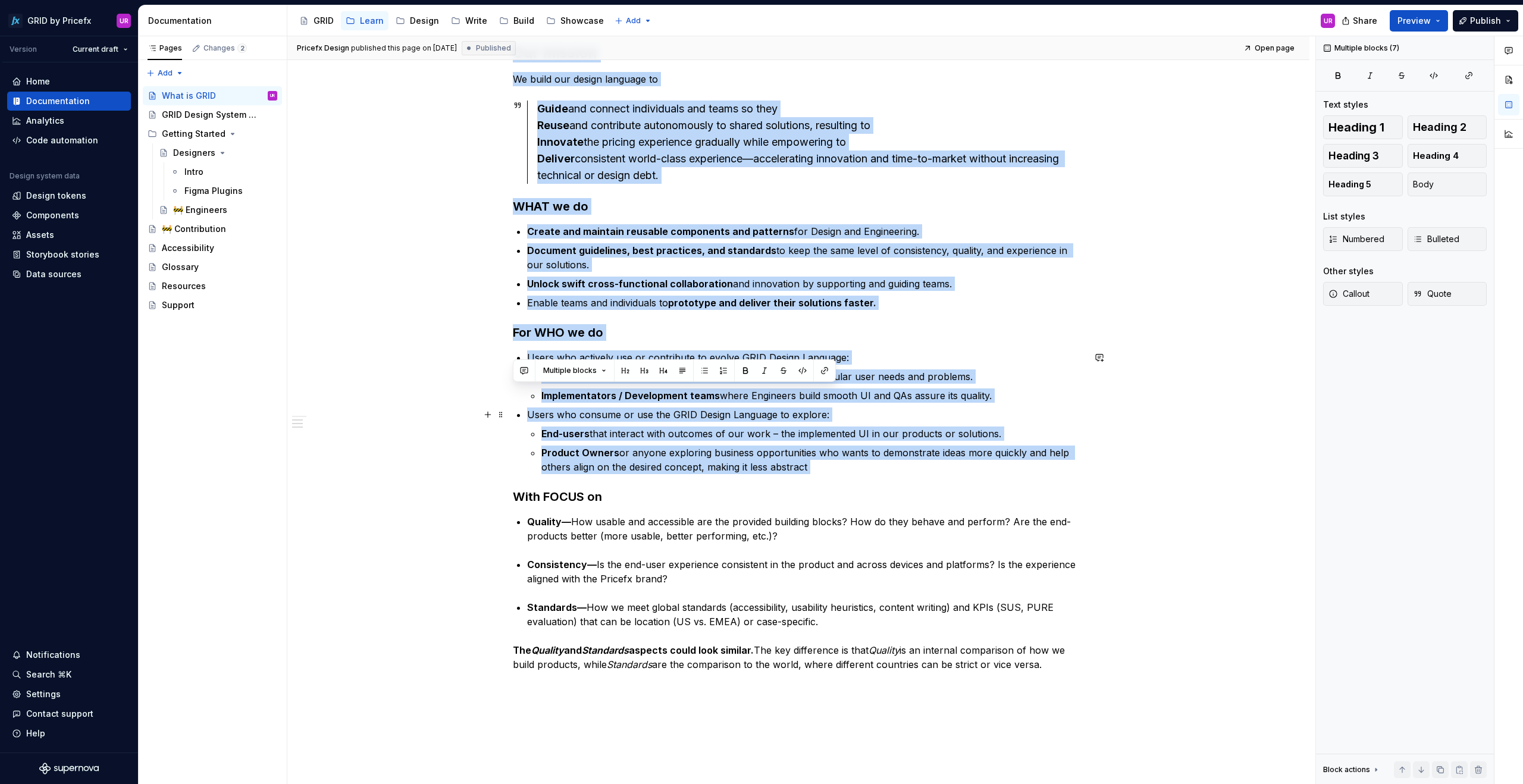
scroll to position [346, 0]
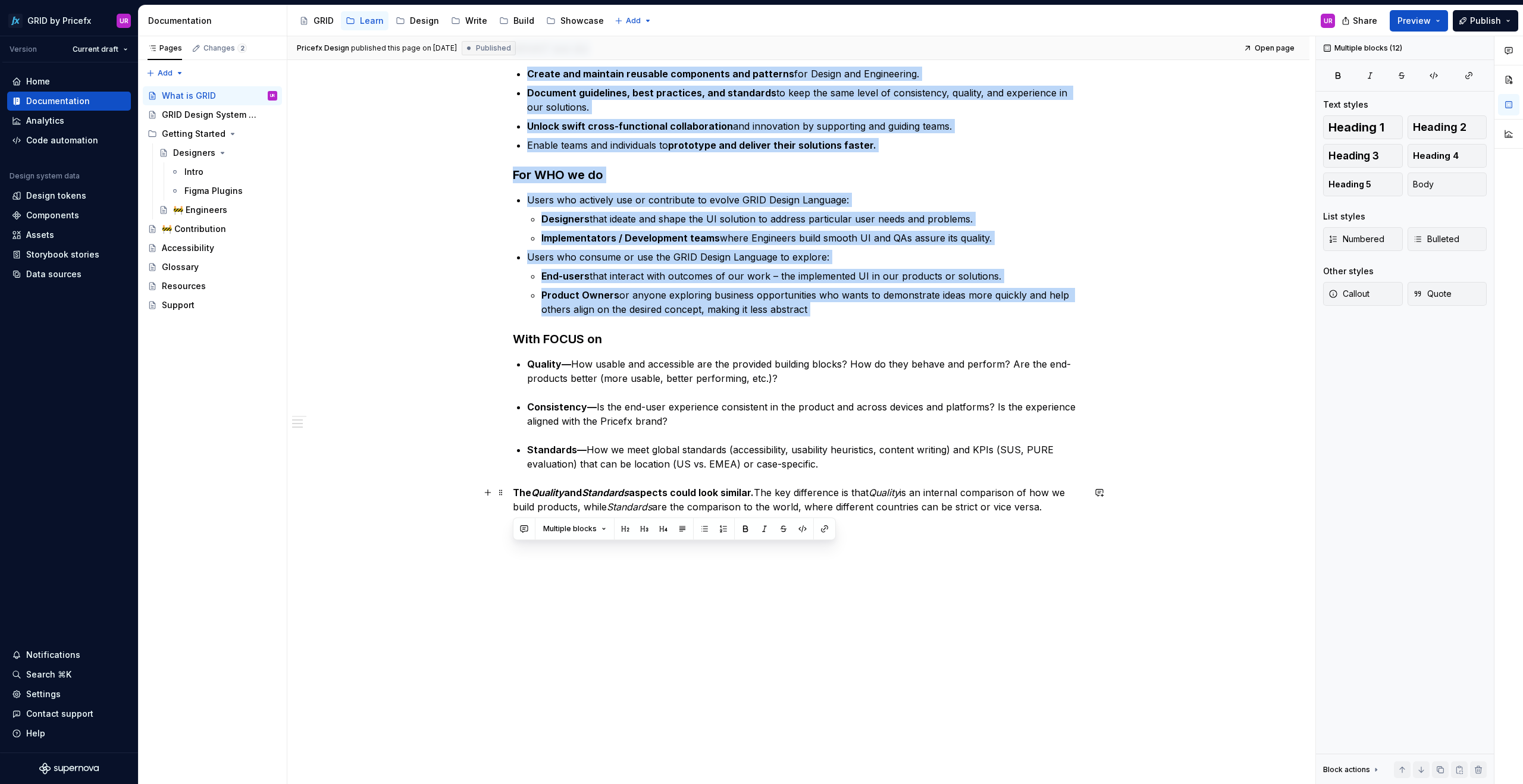
drag, startPoint x: 515, startPoint y: 239, endPoint x: 1051, endPoint y: 506, distance: 598.8
click at [1051, 506] on div "Our mission We build our design language to Guide and connect individuals and t…" at bounding box center [798, 210] width 571 height 650
copy div "Our mission We build our design language to Guide and connect individuals and t…"
click at [516, 22] on div "Build" at bounding box center [524, 20] width 21 height 12
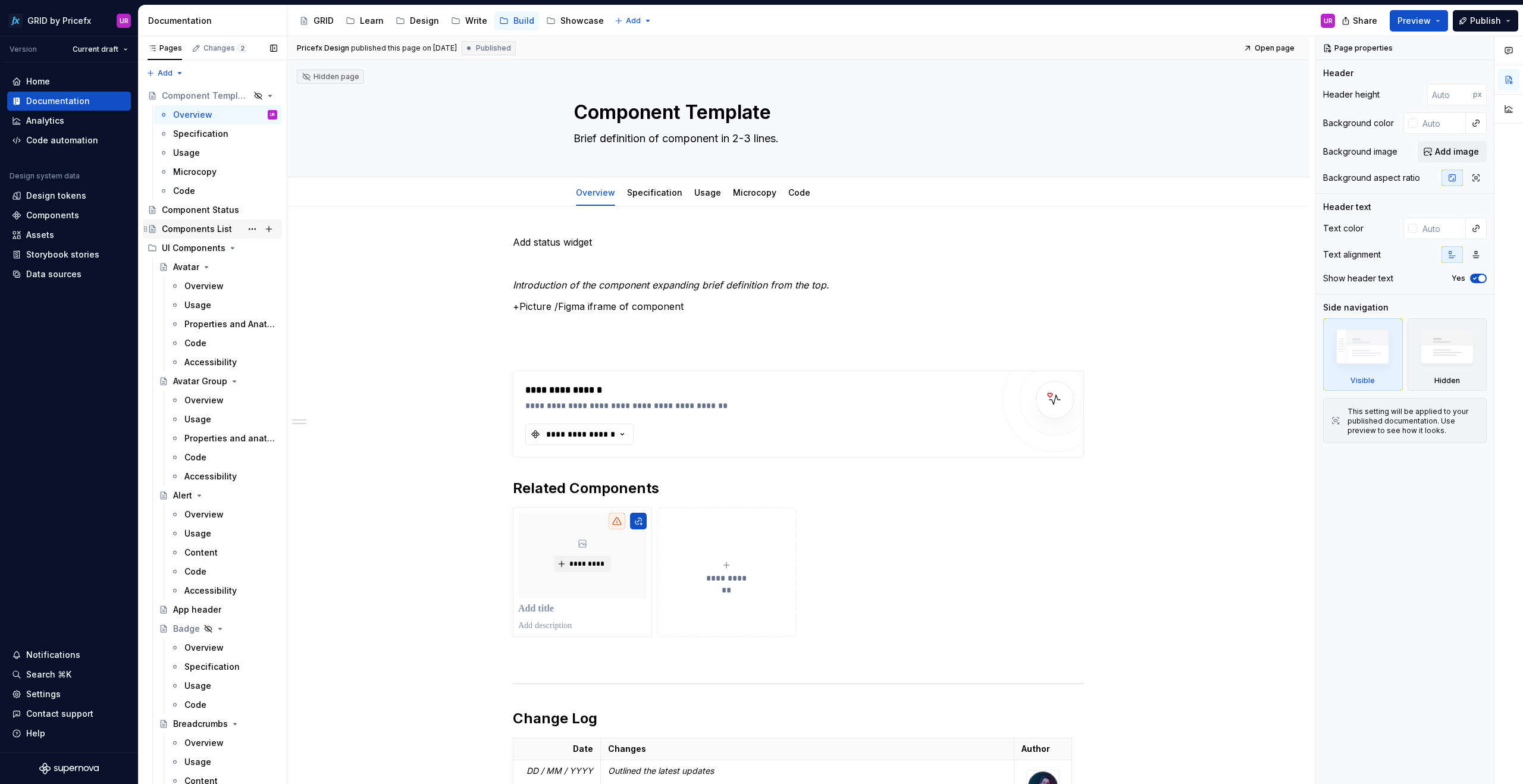
click at [189, 225] on div "Components List" at bounding box center [196, 228] width 70 height 12
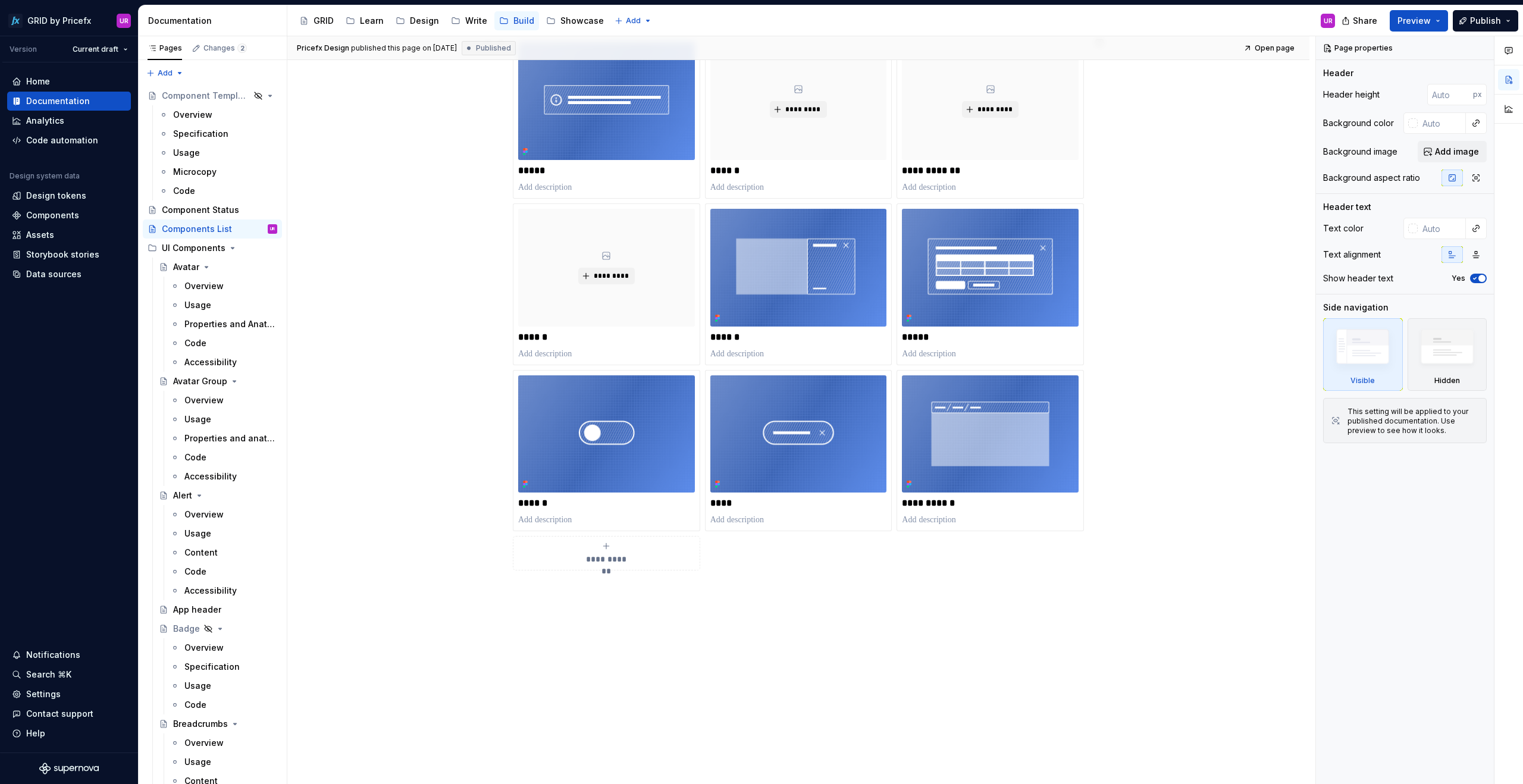
scroll to position [63, 0]
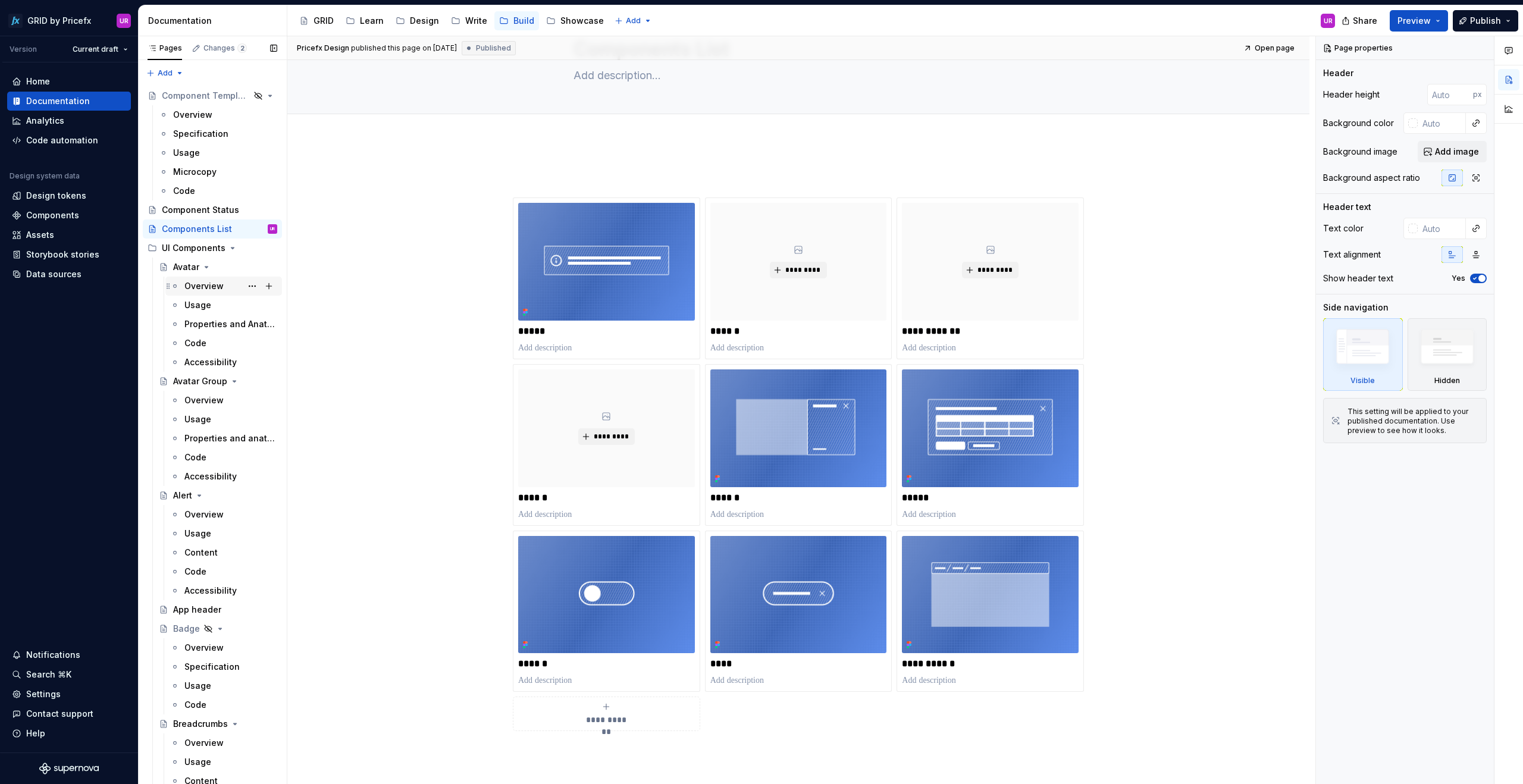
click at [204, 283] on div "Overview" at bounding box center [204, 286] width 39 height 12
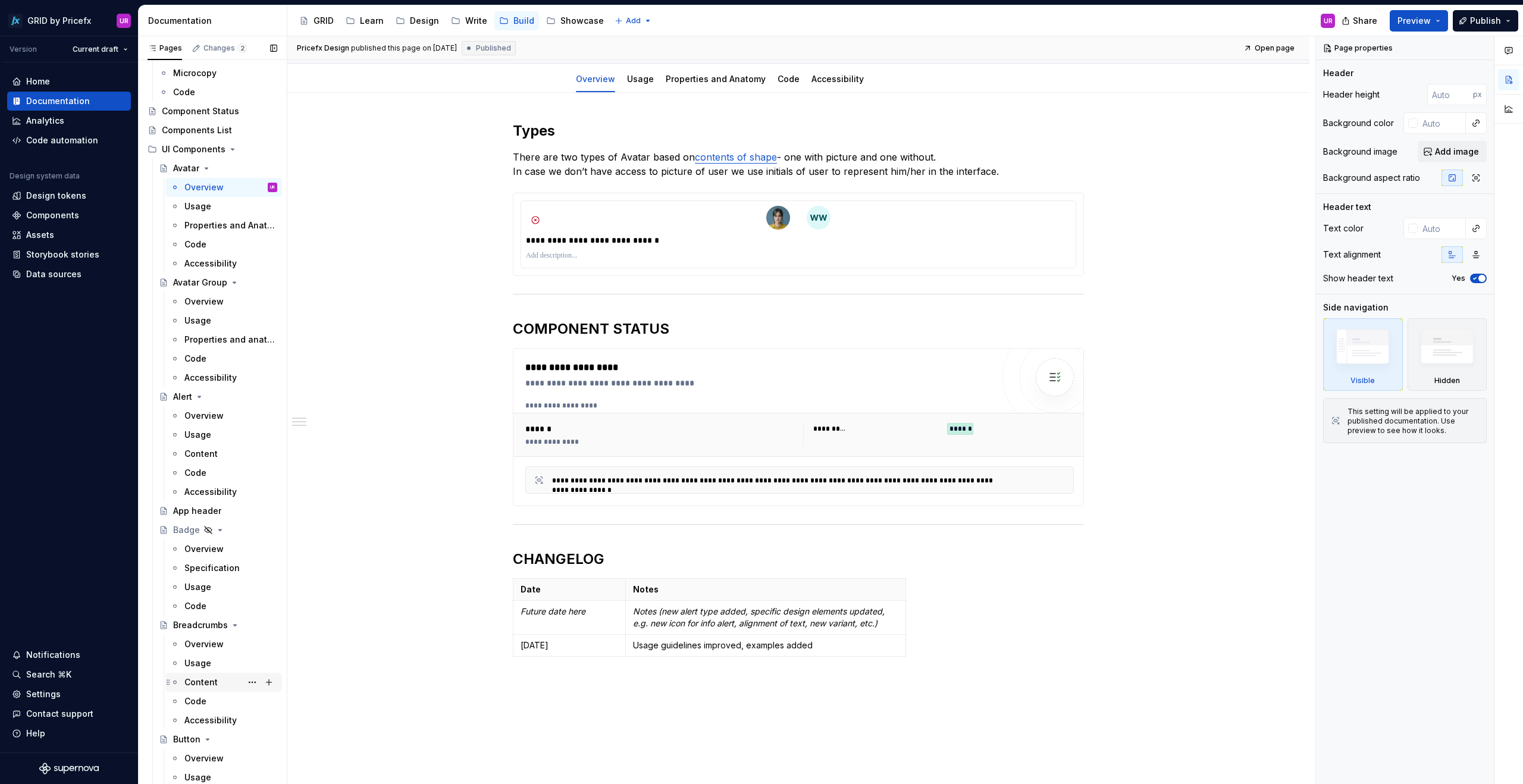
scroll to position [155, 0]
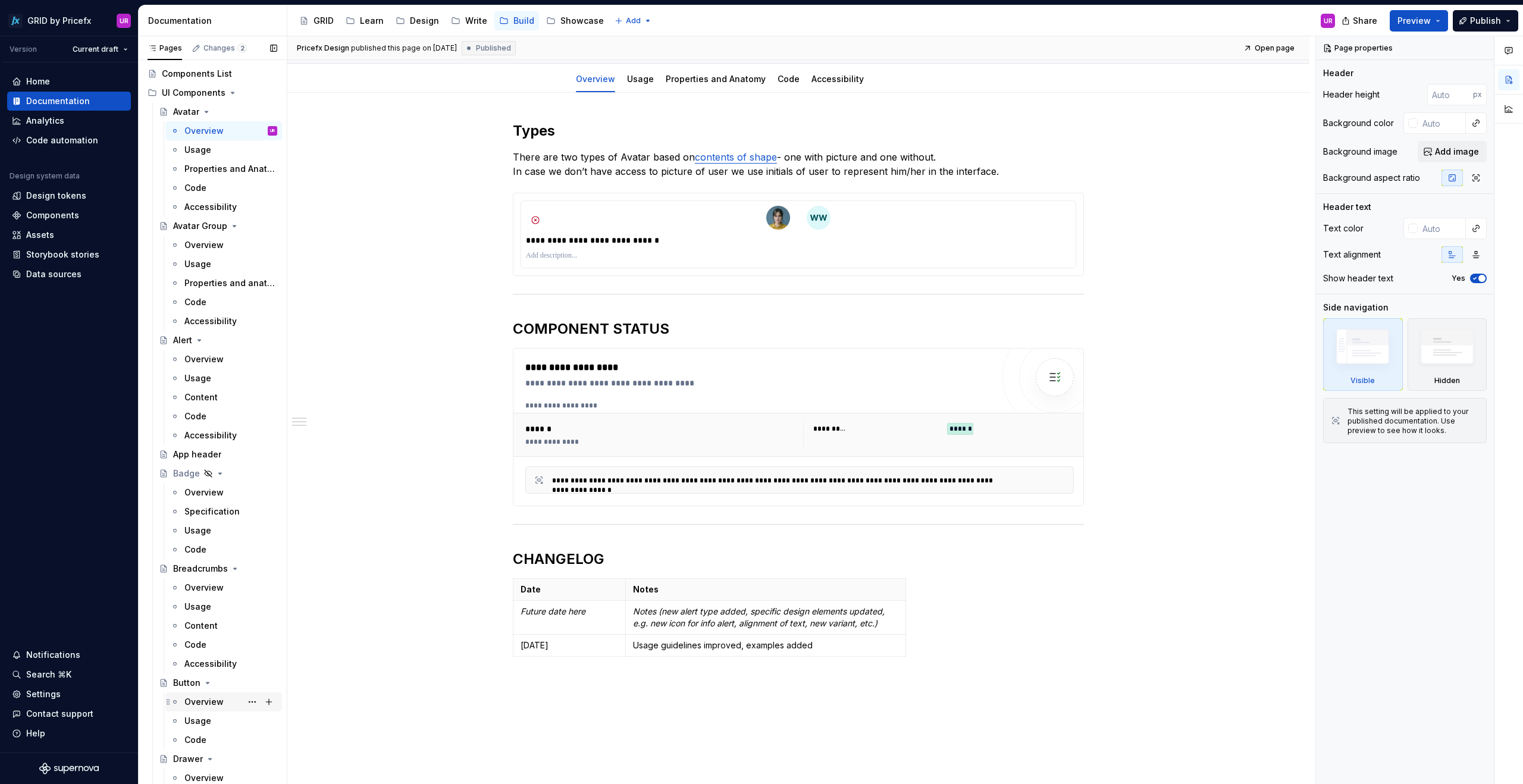
click at [212, 703] on div "Overview" at bounding box center [204, 702] width 39 height 12
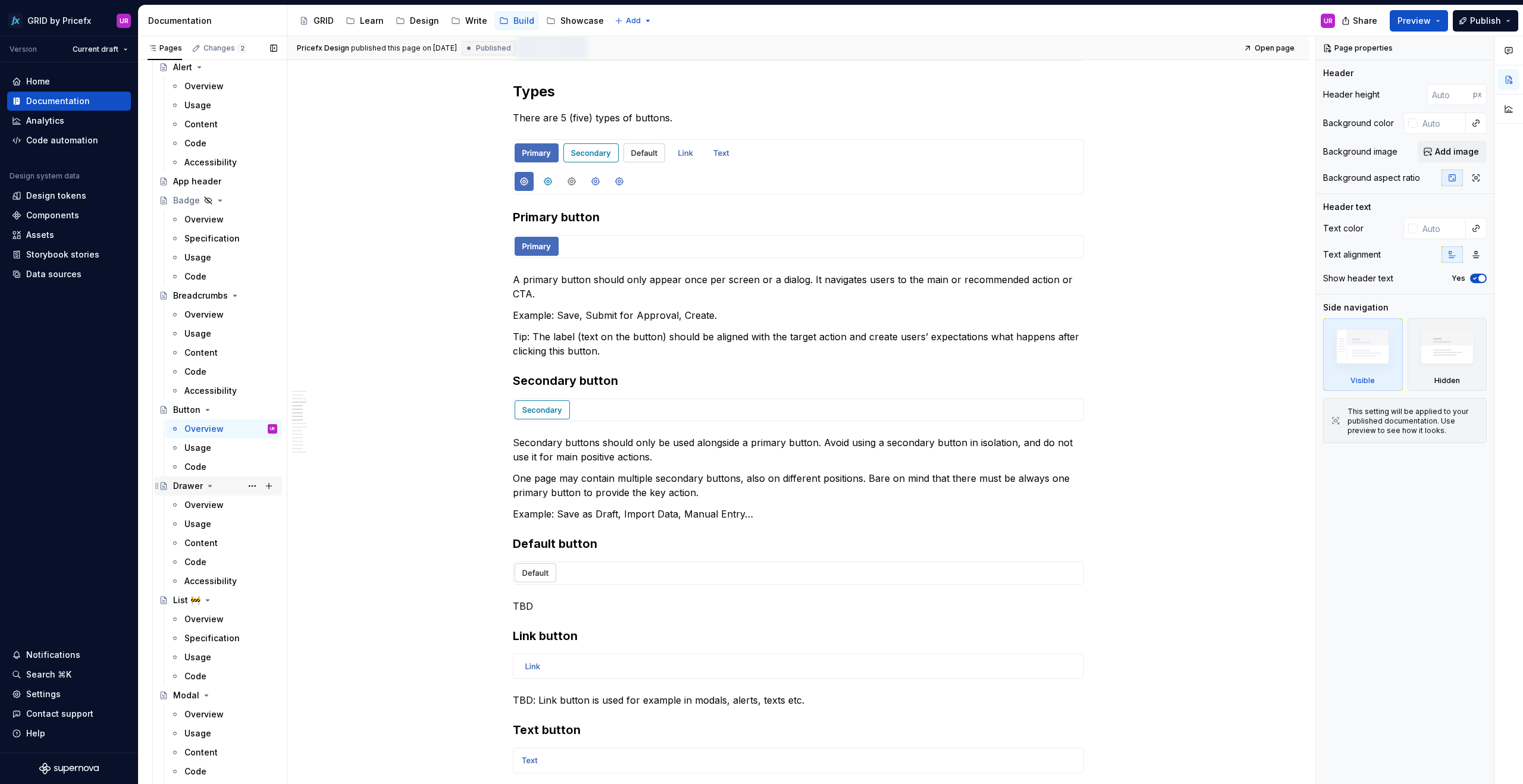
scroll to position [494, 0]
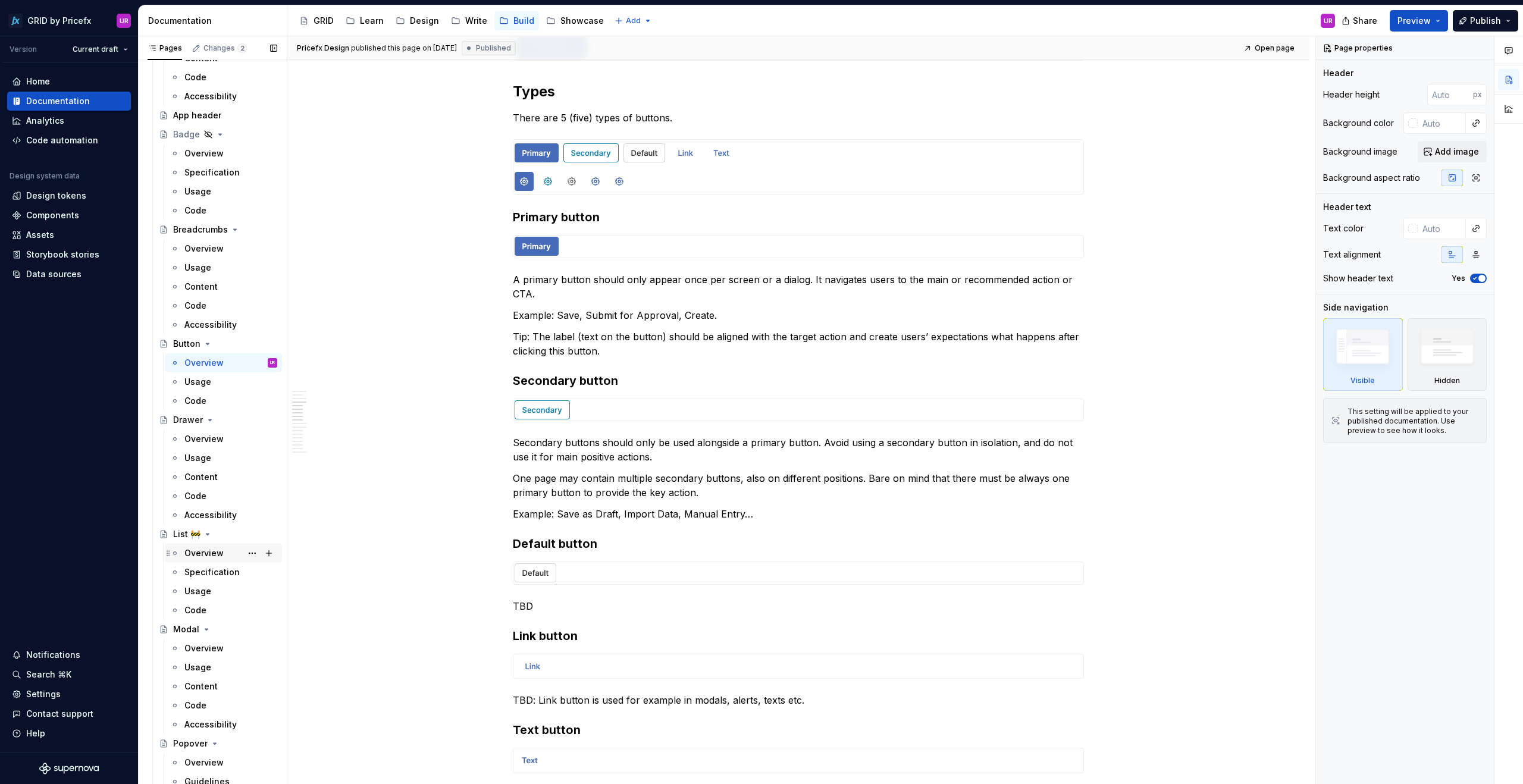
click at [206, 553] on div "Overview" at bounding box center [204, 553] width 39 height 12
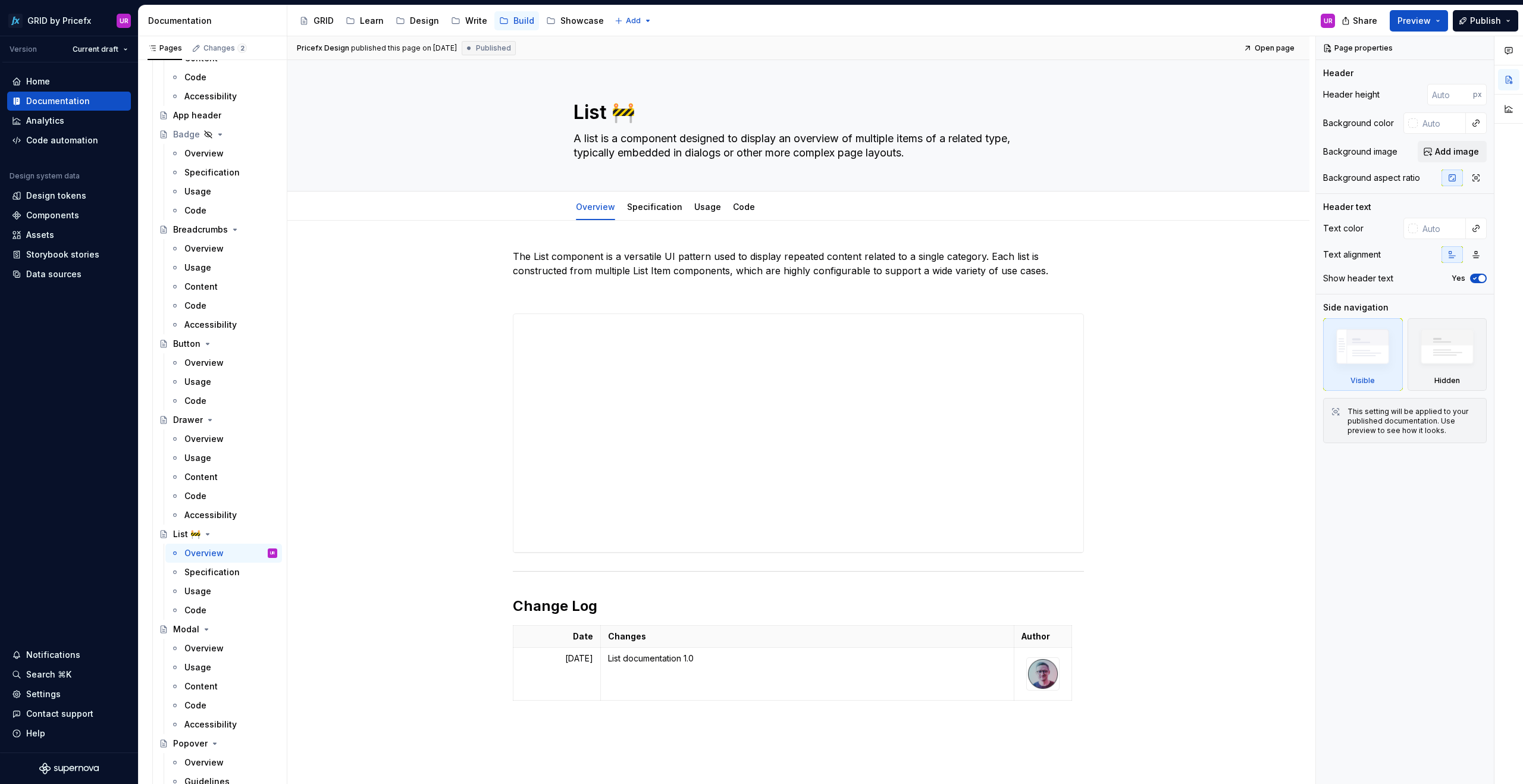
scroll to position [494, 0]
drag, startPoint x: 574, startPoint y: 139, endPoint x: 941, endPoint y: 149, distance: 367.1
click at [941, 149] on textarea "A list is a component designed to display an overview of multiple items of a re…" at bounding box center [796, 146] width 450 height 33
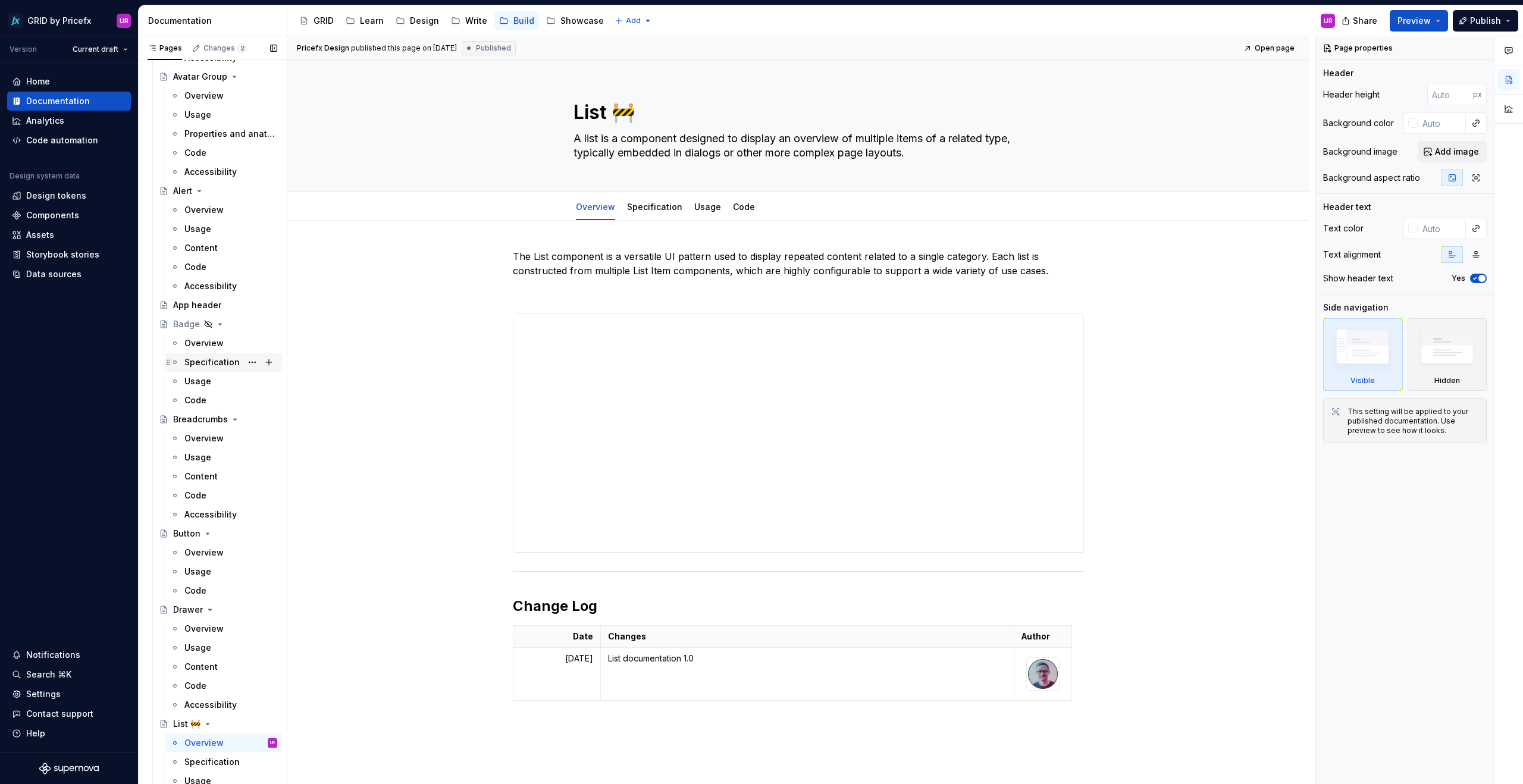
scroll to position [238, 0]
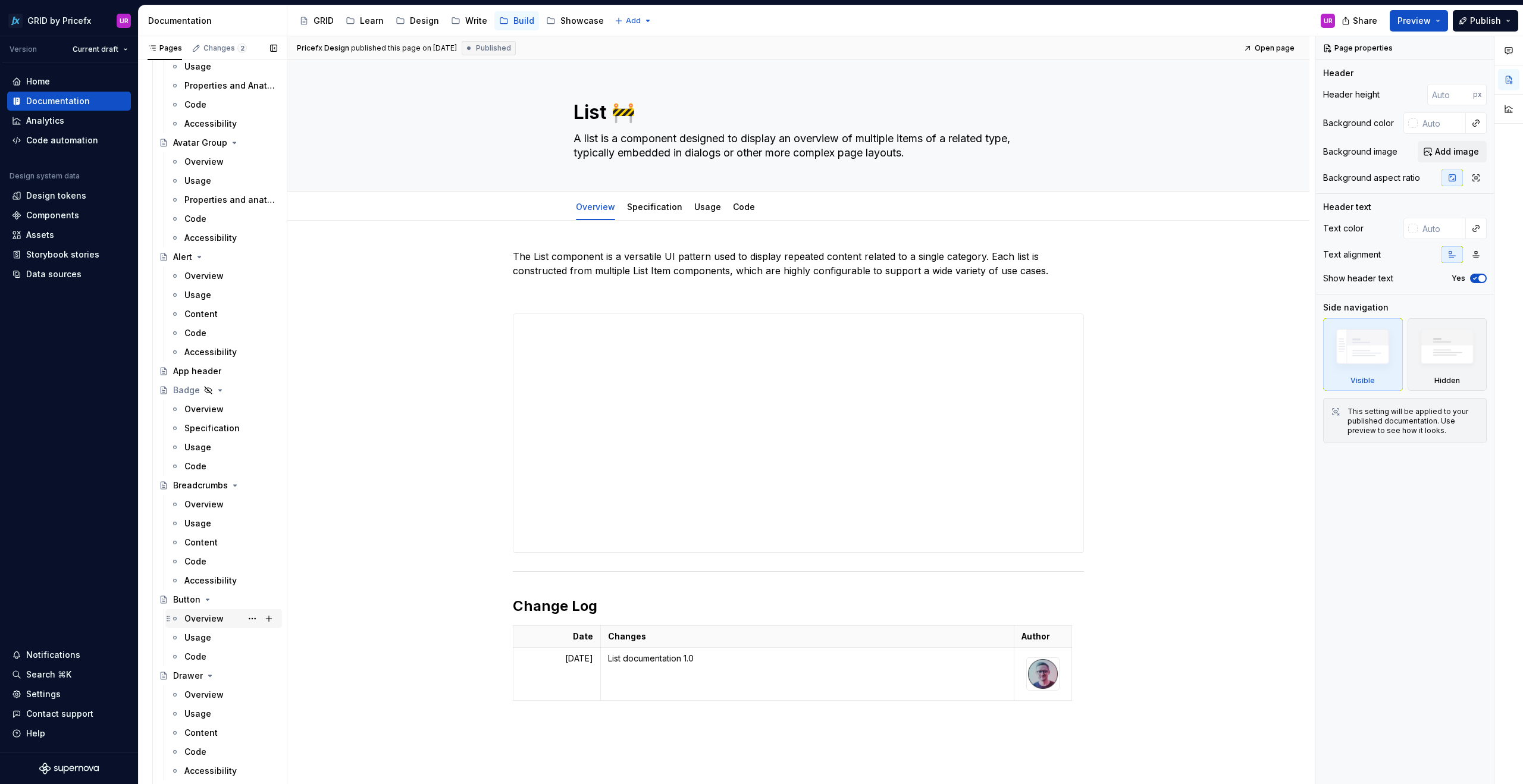
click at [205, 621] on div "Overview" at bounding box center [204, 618] width 39 height 12
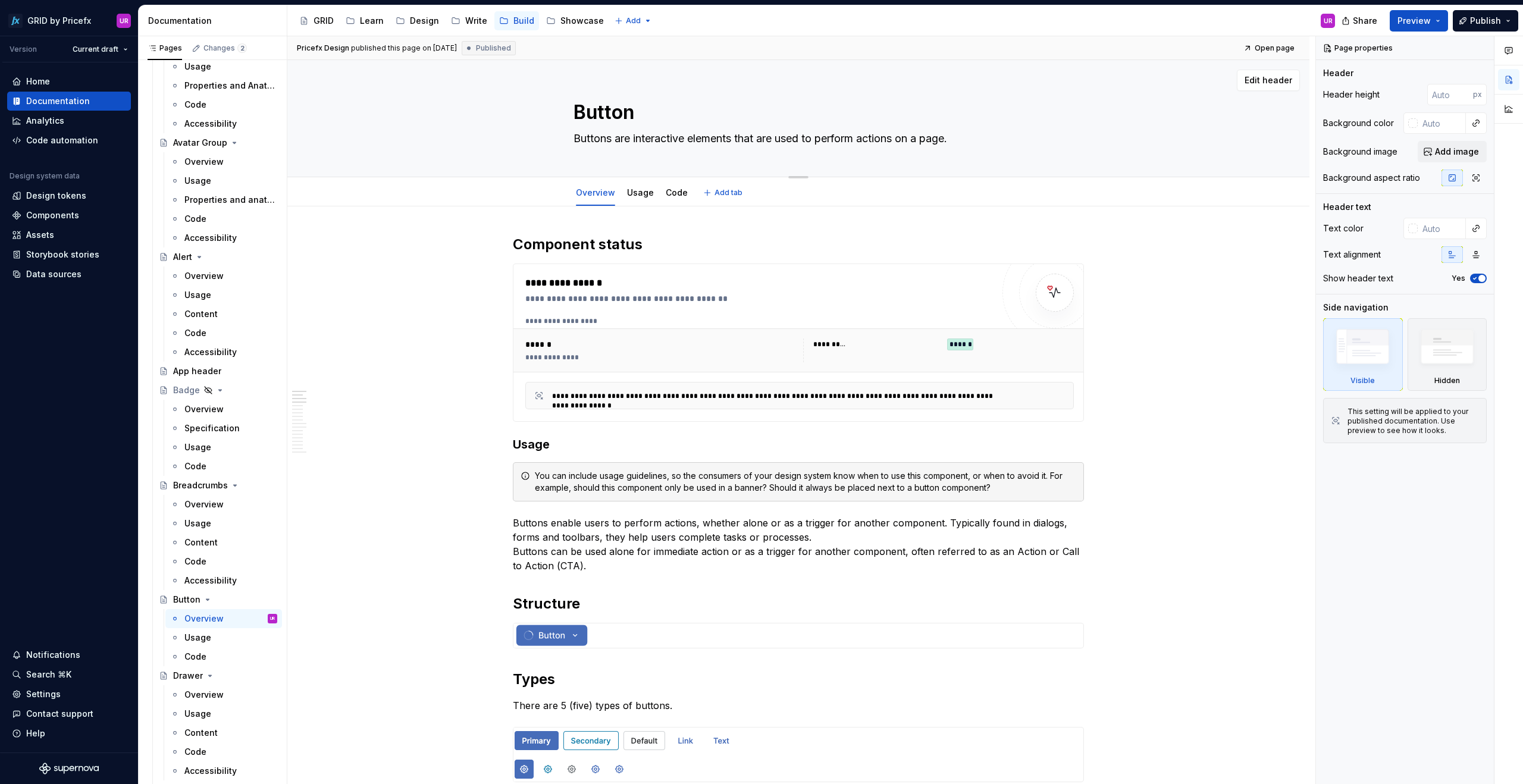
drag, startPoint x: 959, startPoint y: 139, endPoint x: 621, endPoint y: 129, distance: 338.1
click at [621, 129] on textarea "Buttons are interactive elements that are used to perform actions on a page." at bounding box center [796, 139] width 450 height 19
click at [621, 143] on textarea "Buttons are interactive elements that are used to perform actions on a page." at bounding box center [796, 139] width 450 height 19
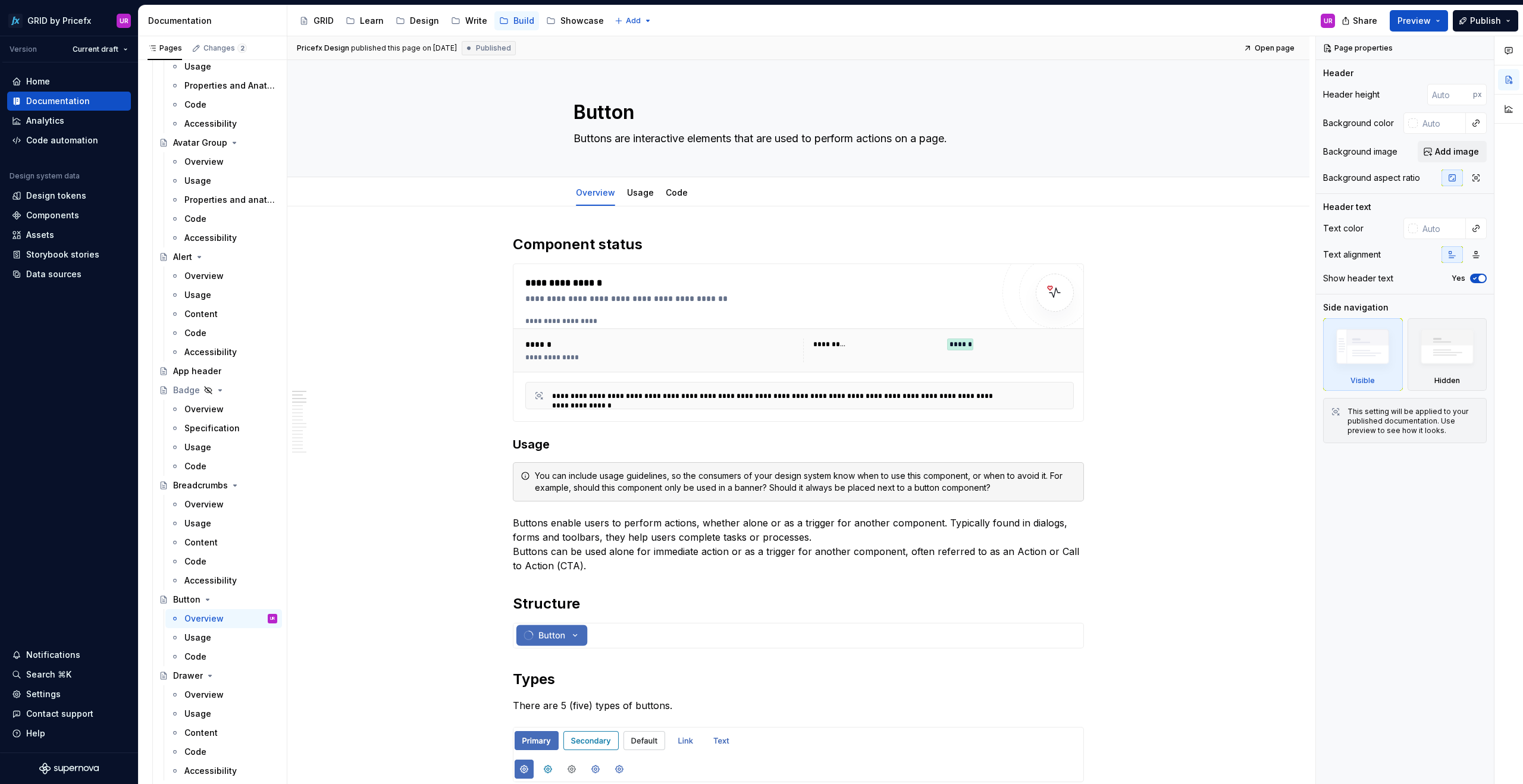
type textarea "*"
